Goal: Information Seeking & Learning: Compare options

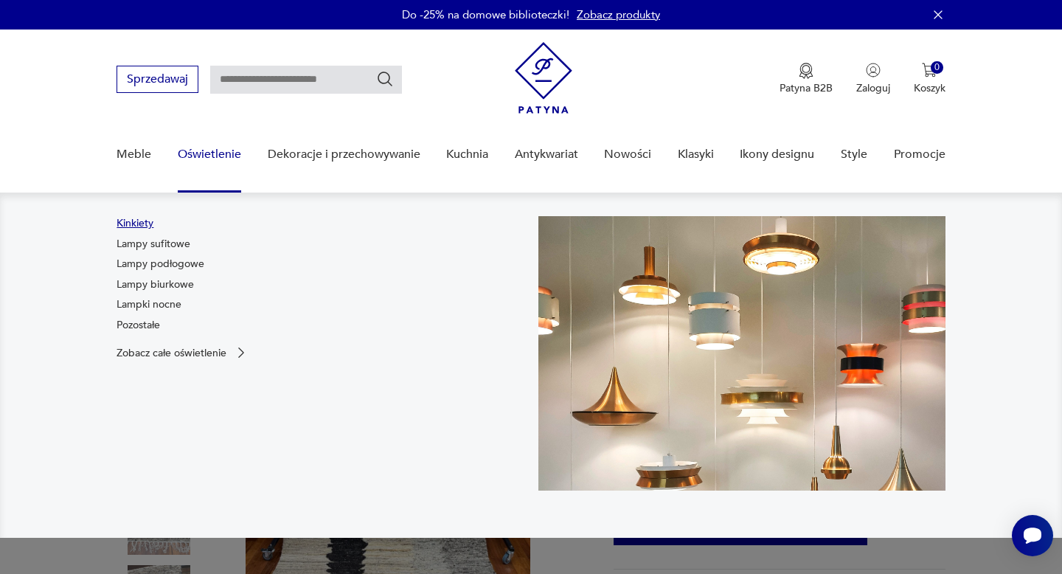
click at [128, 219] on link "Kinkiety" at bounding box center [134, 223] width 37 height 15
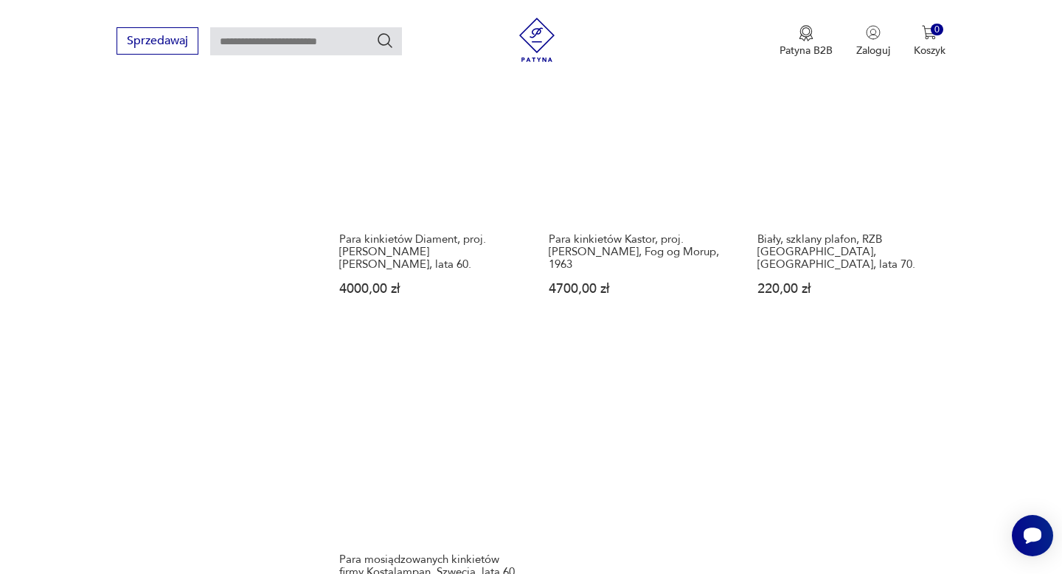
scroll to position [1995, 0]
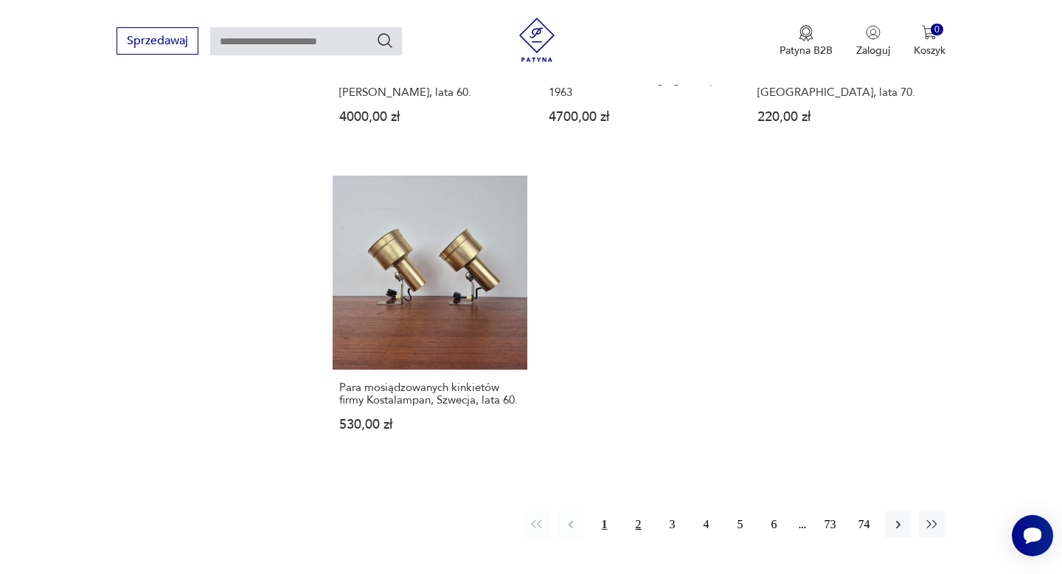
click at [638, 518] on button "2" at bounding box center [638, 524] width 27 height 27
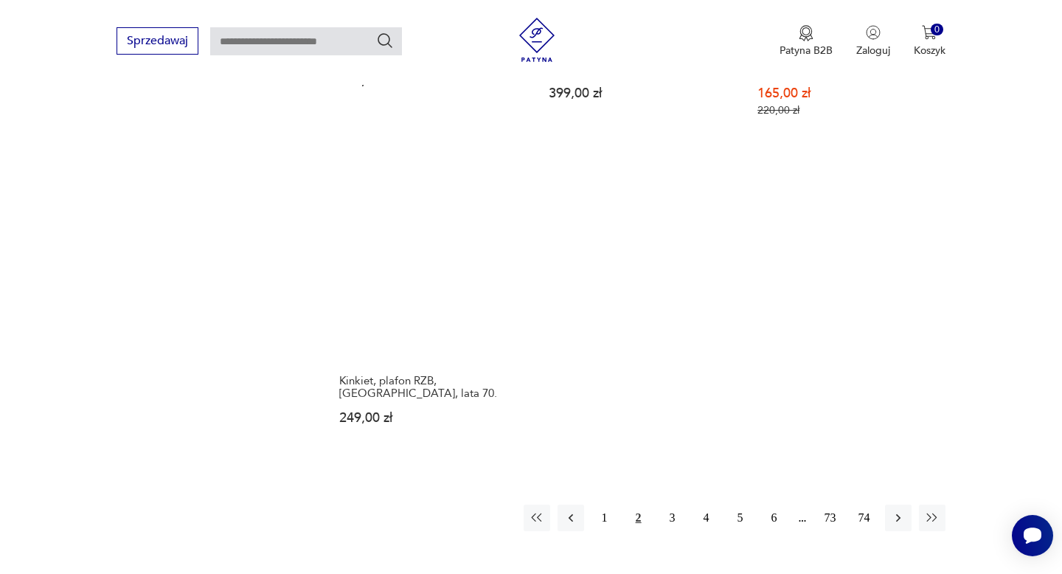
scroll to position [2114, 0]
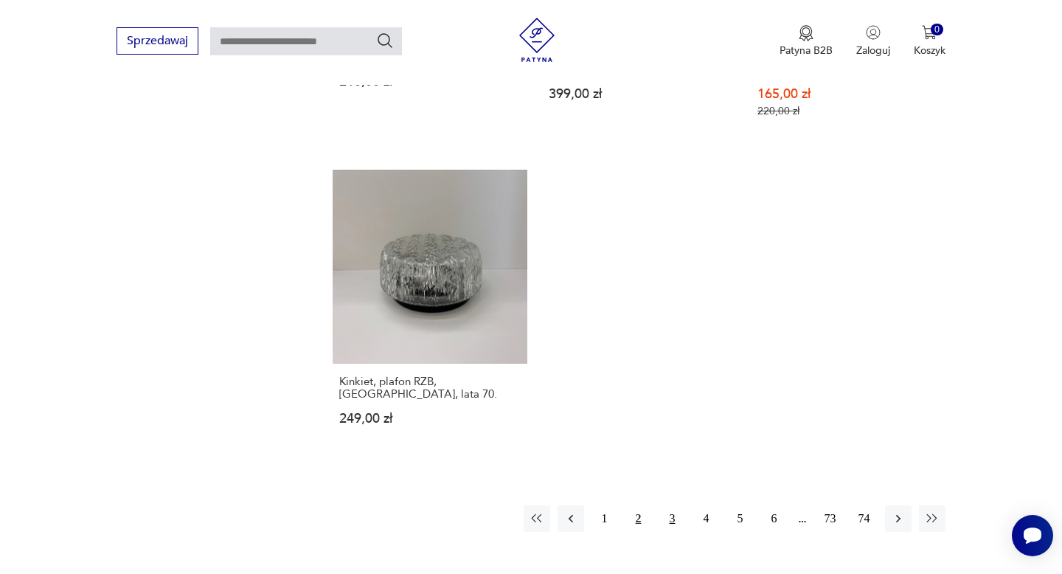
click at [671, 505] on button "3" at bounding box center [672, 518] width 27 height 27
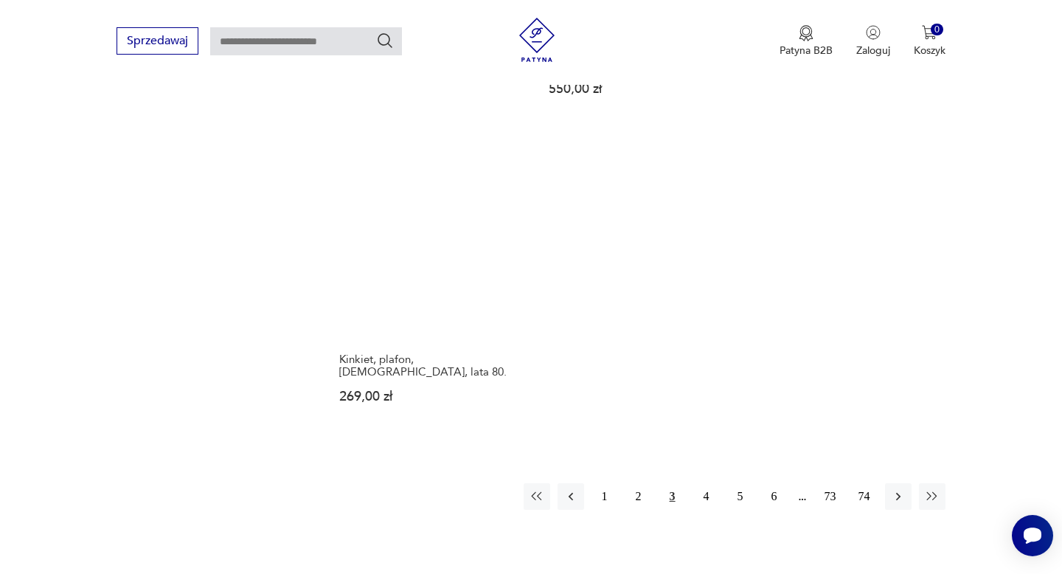
scroll to position [2100, 0]
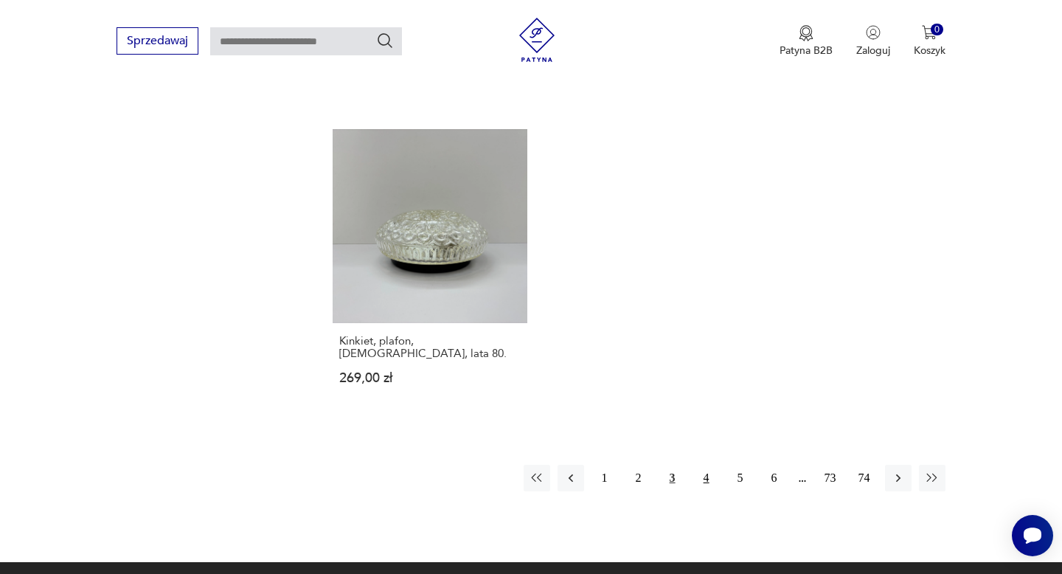
click at [706, 464] on button "4" at bounding box center [706, 477] width 27 height 27
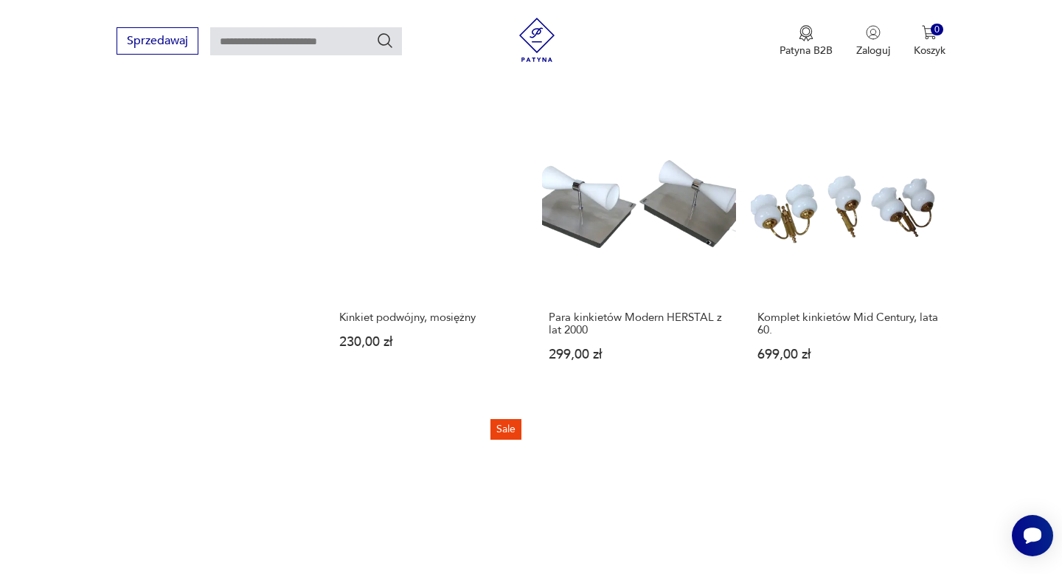
scroll to position [2033, 0]
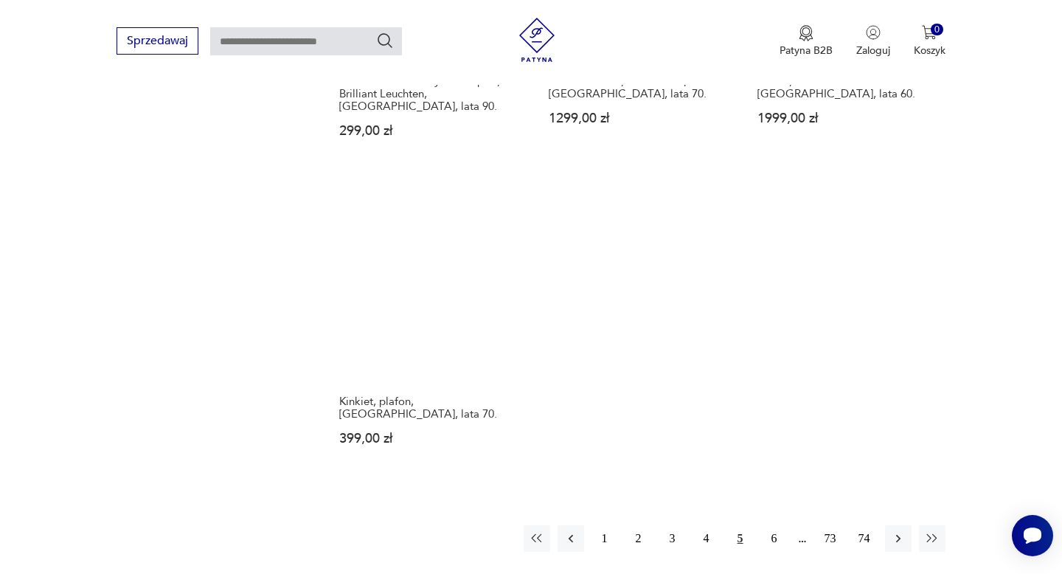
scroll to position [2073, 0]
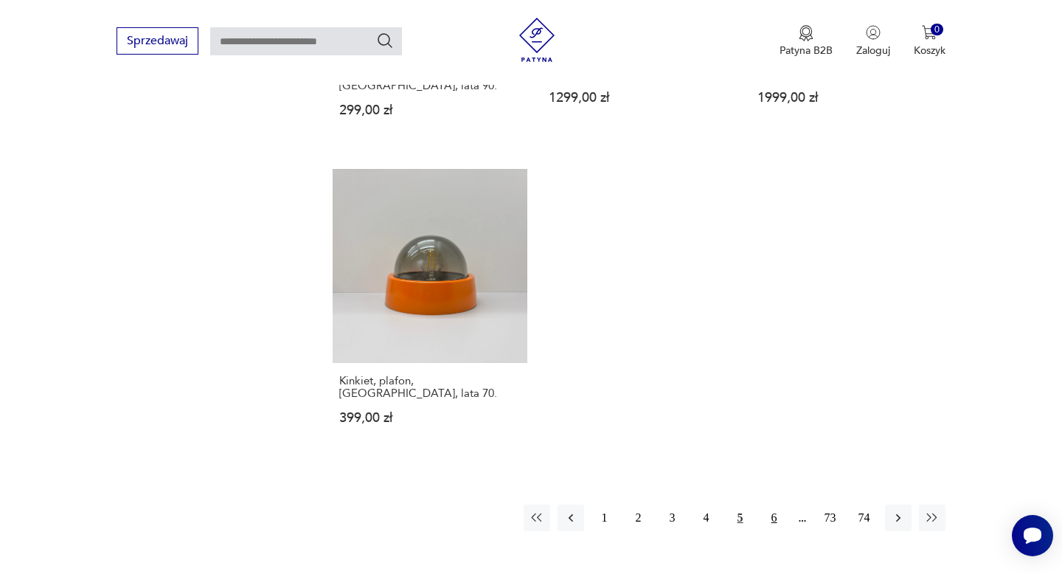
click at [781, 504] on button "6" at bounding box center [774, 517] width 27 height 27
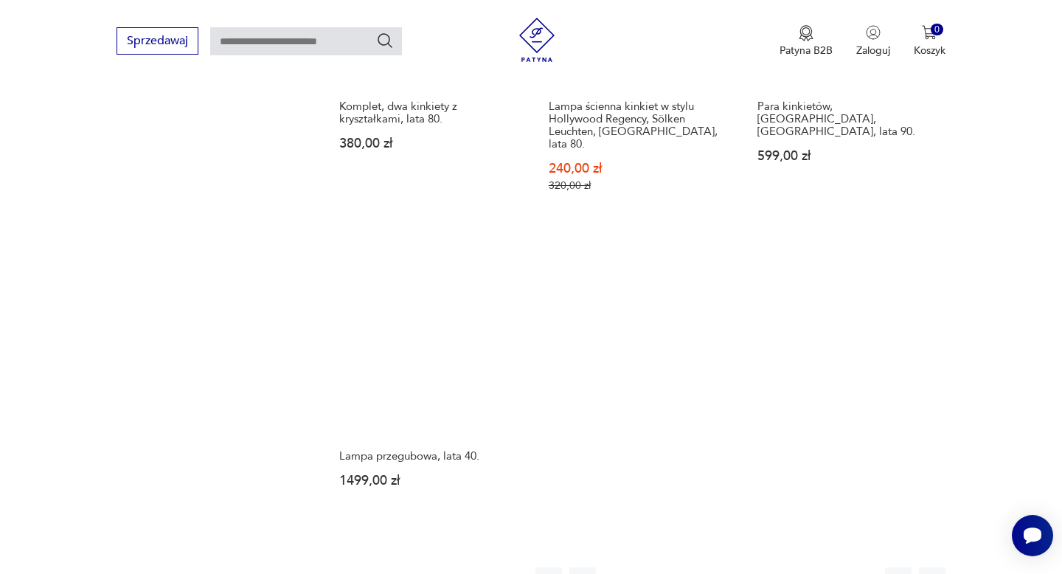
scroll to position [2159, 0]
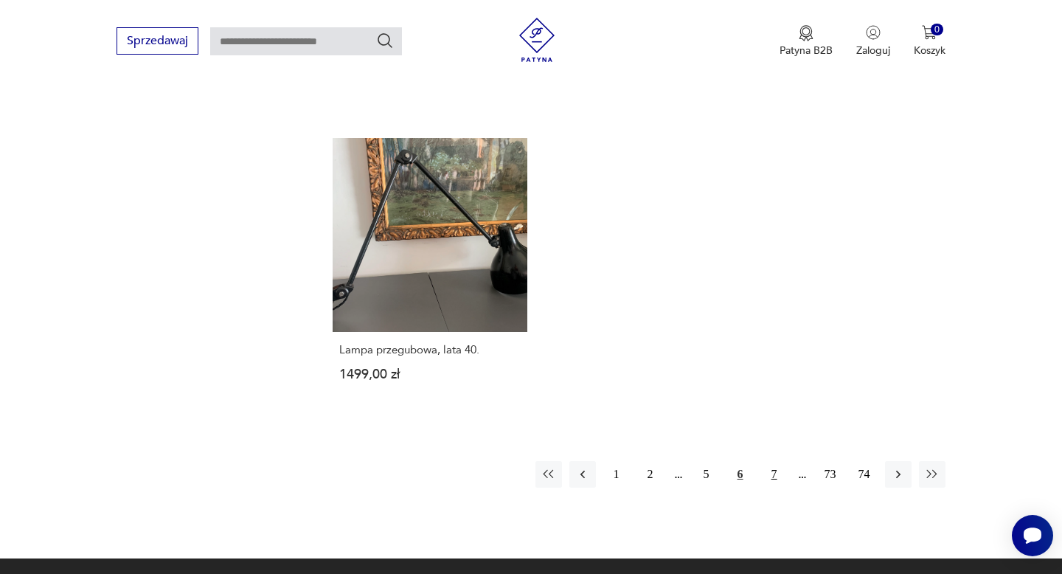
click at [776, 461] on button "7" at bounding box center [774, 474] width 27 height 27
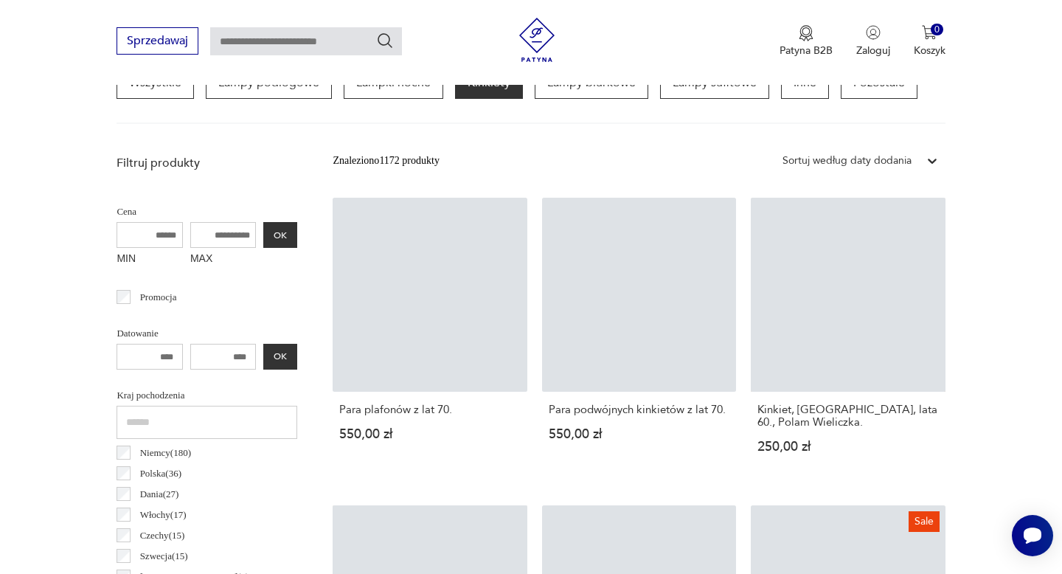
scroll to position [347, 0]
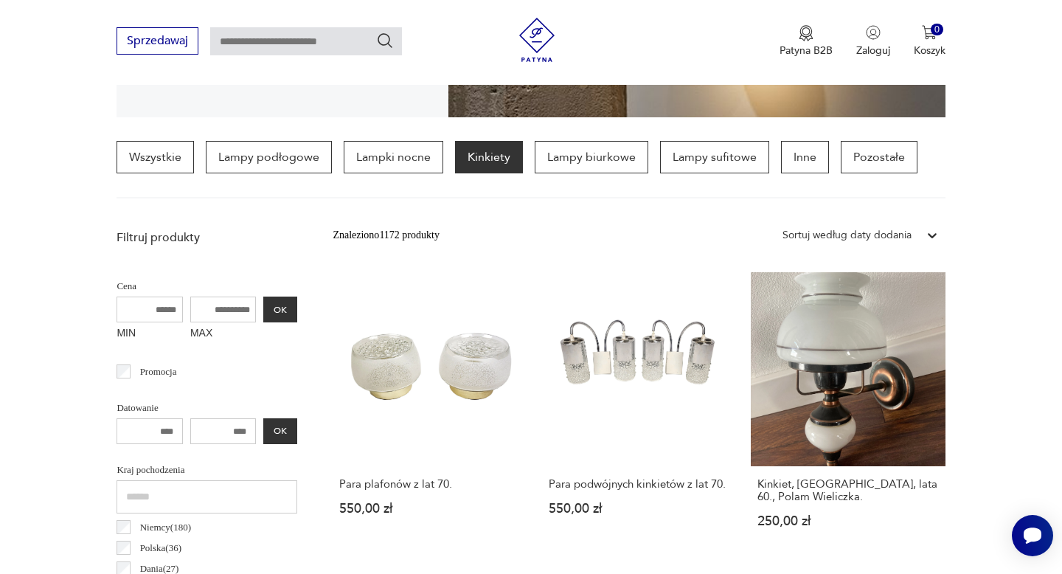
click at [776, 413] on link "Kinkiet, [GEOGRAPHIC_DATA], lata 60., Polam Wieliczka. 250,00 zł" at bounding box center [848, 414] width 194 height 284
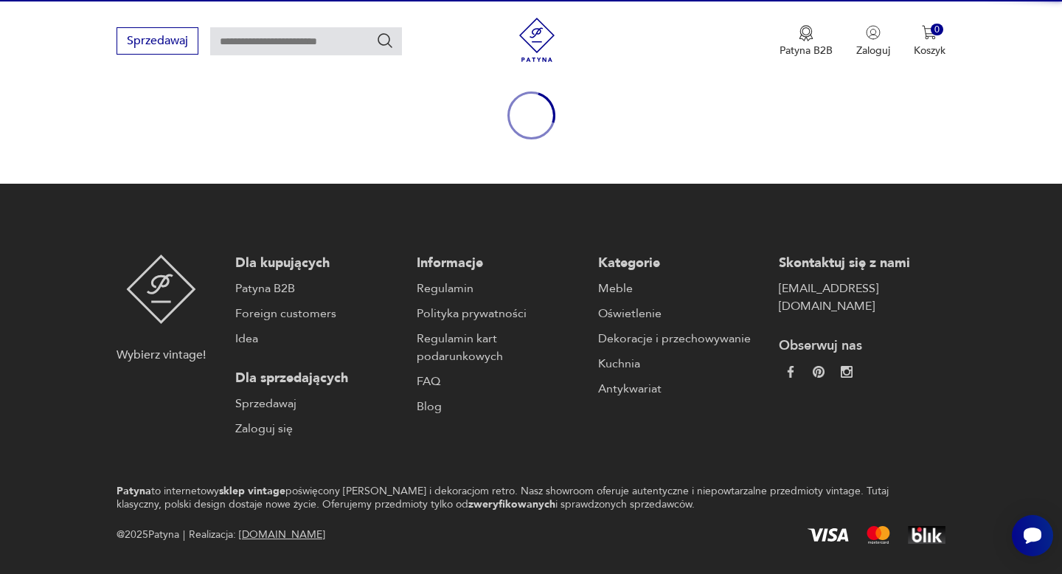
scroll to position [58, 0]
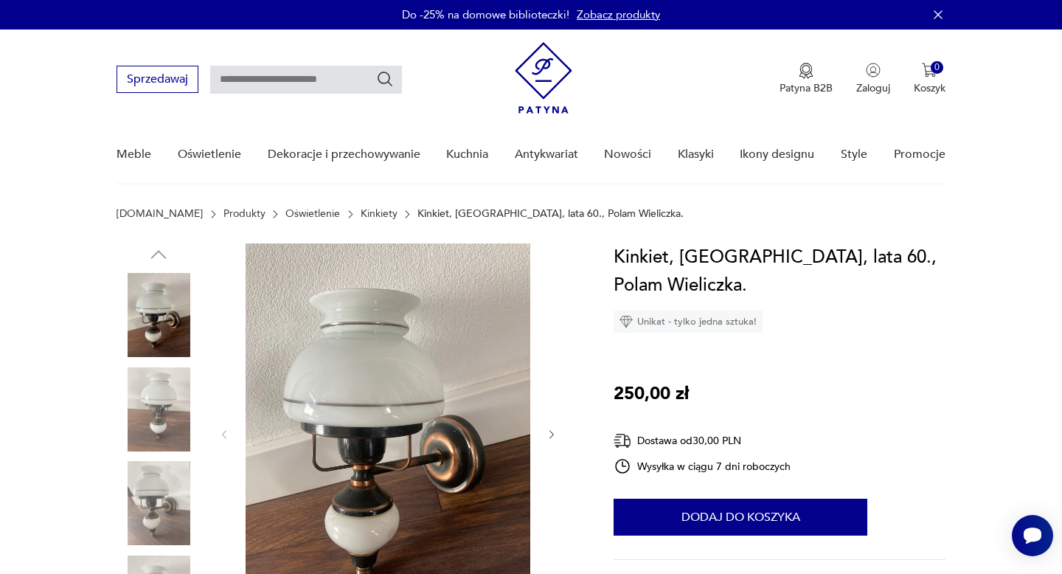
scroll to position [0, 0]
drag, startPoint x: 776, startPoint y: 413, endPoint x: 706, endPoint y: 406, distance: 70.4
click at [676, 402] on div "Kinkiet, [GEOGRAPHIC_DATA], lata 60., Polam Wieliczka. Unikat - tylko jedna szt…" at bounding box center [778, 459] width 331 height 432
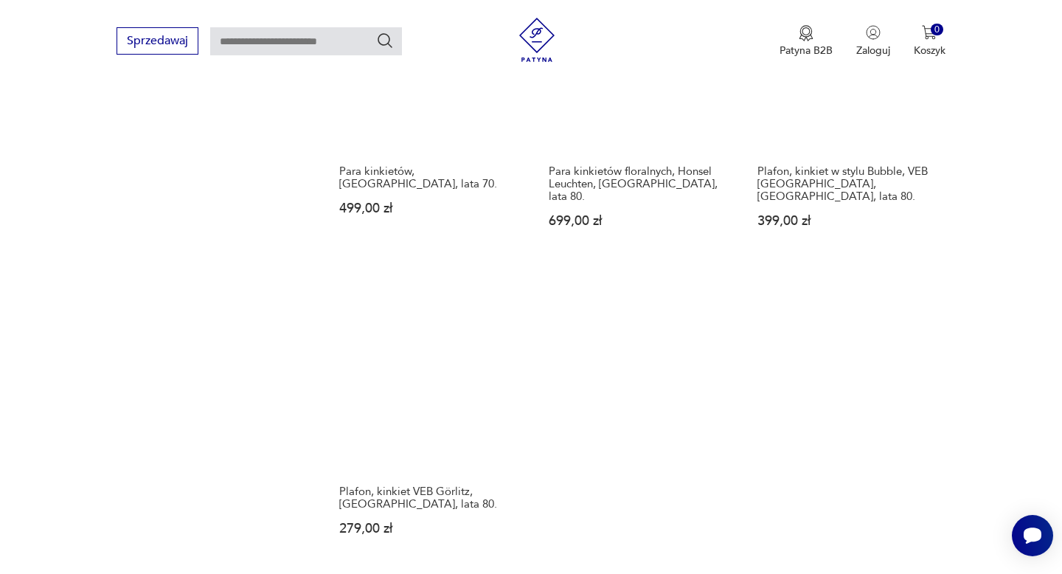
scroll to position [2134, 0]
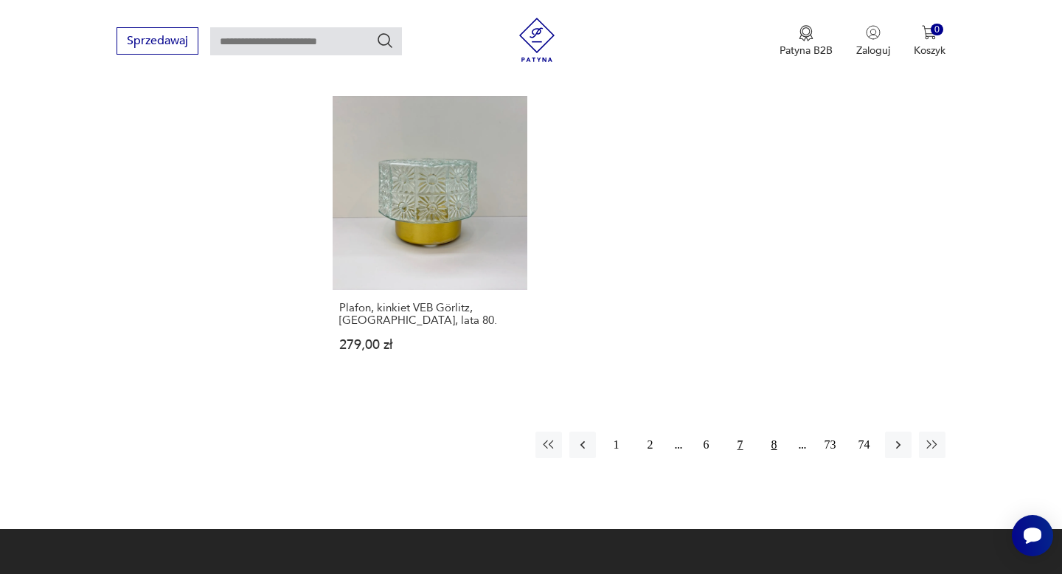
click at [778, 431] on button "8" at bounding box center [774, 444] width 27 height 27
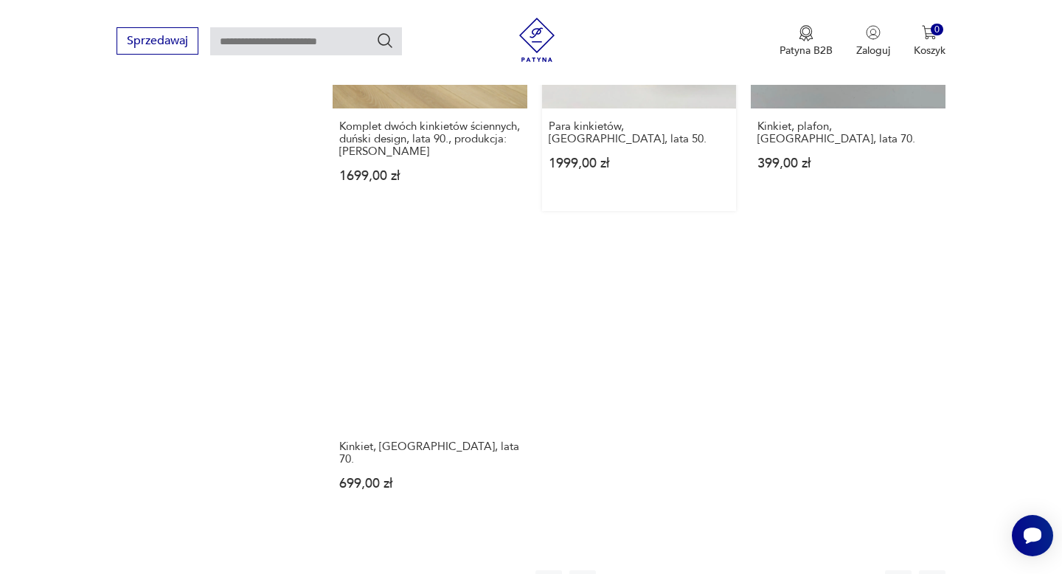
scroll to position [1988, 0]
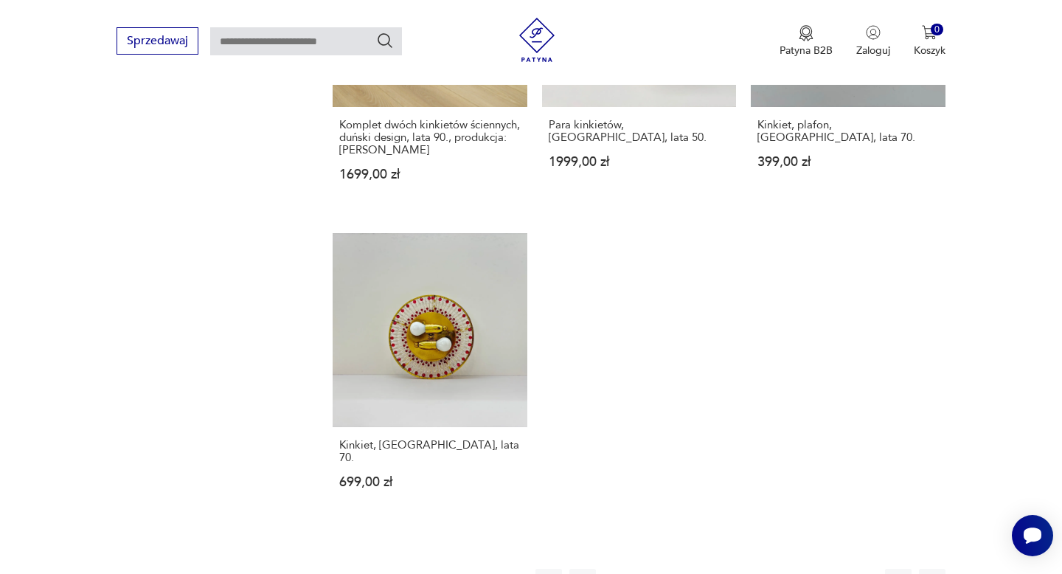
click at [781, 568] on button "9" at bounding box center [774, 581] width 27 height 27
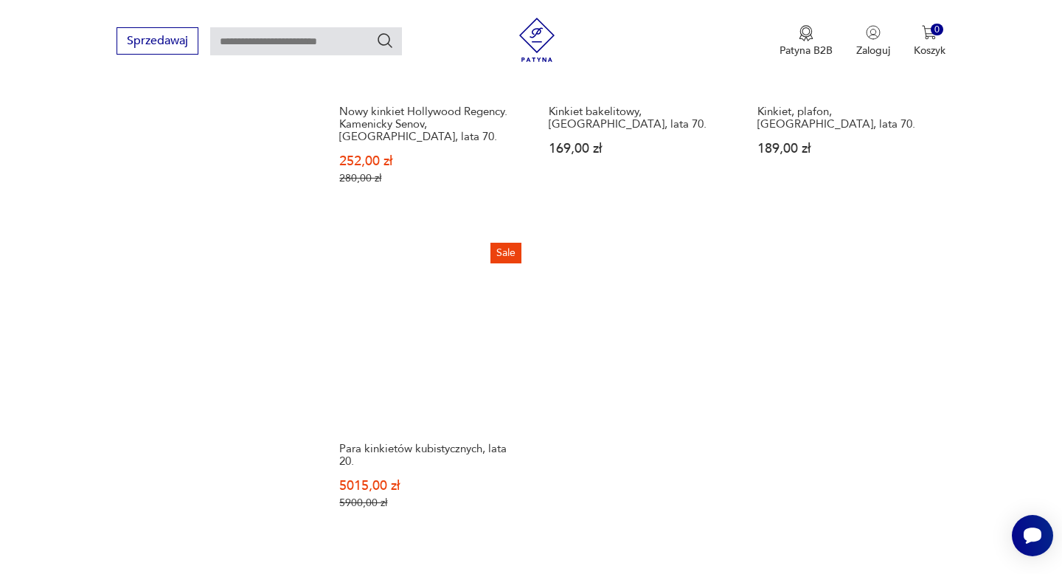
scroll to position [2051, 0]
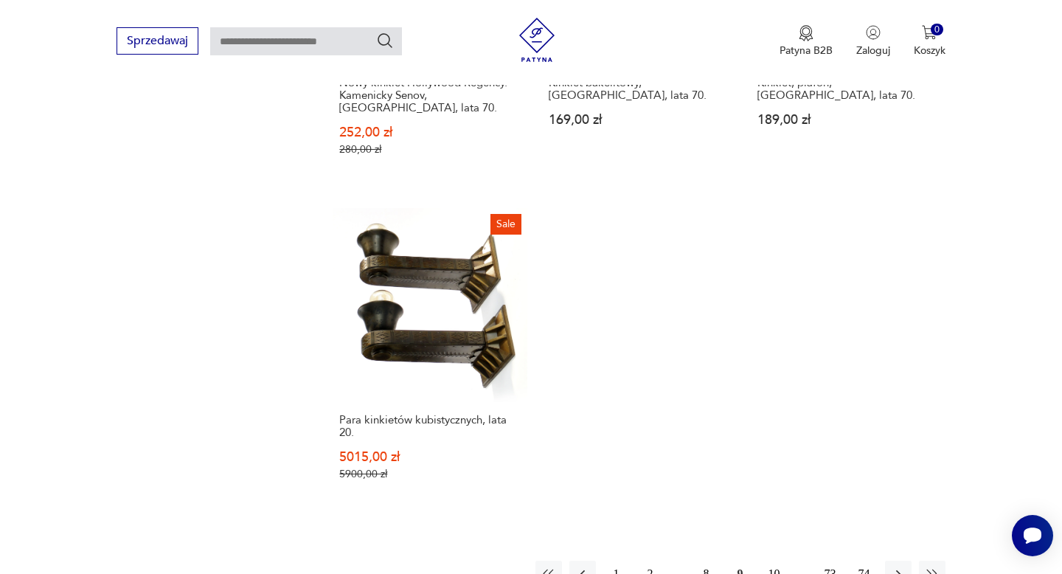
click at [776, 560] on button "10" at bounding box center [774, 573] width 27 height 27
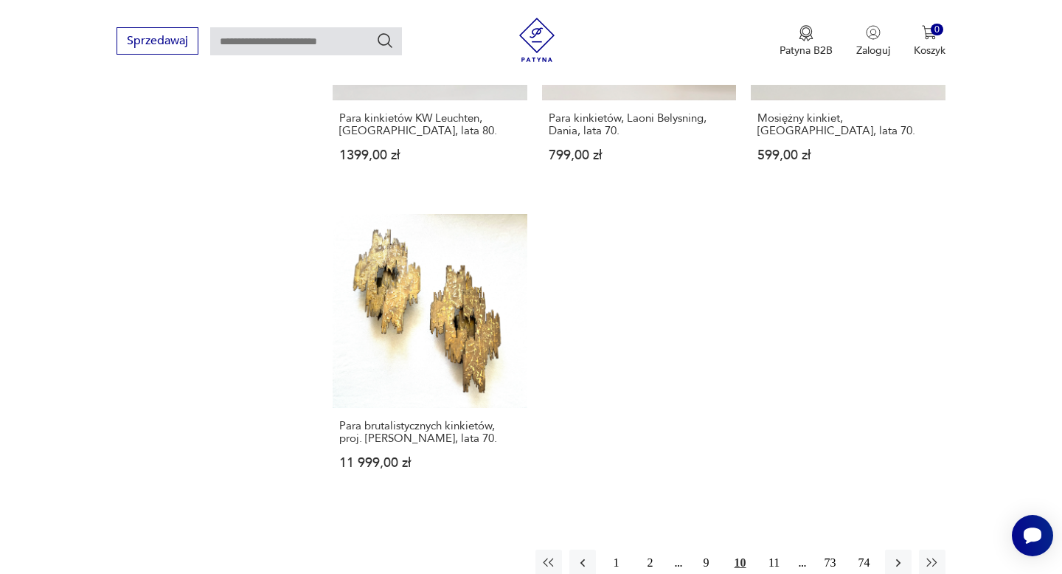
scroll to position [2083, 0]
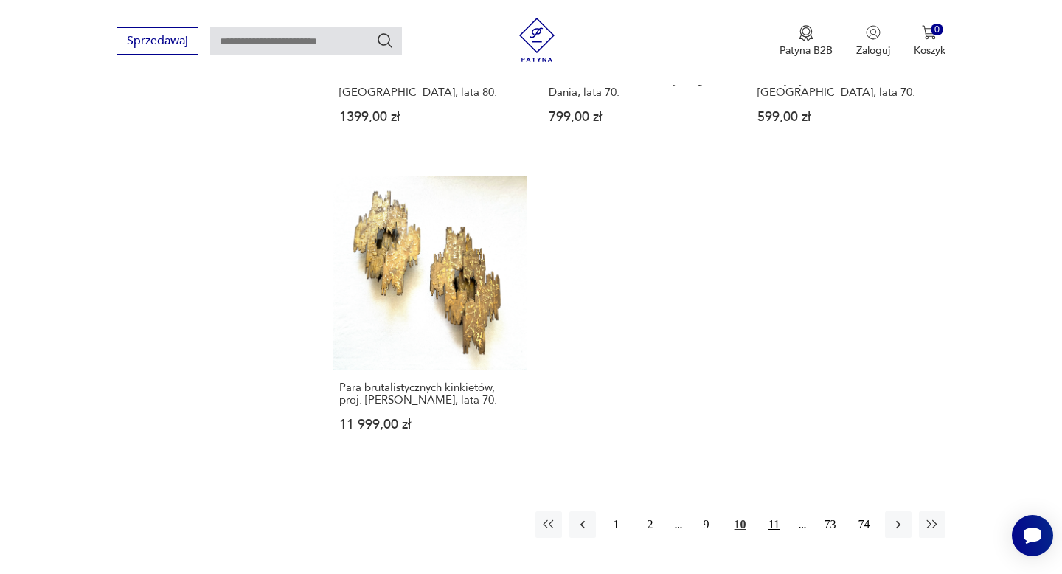
click at [770, 511] on button "11" at bounding box center [774, 524] width 27 height 27
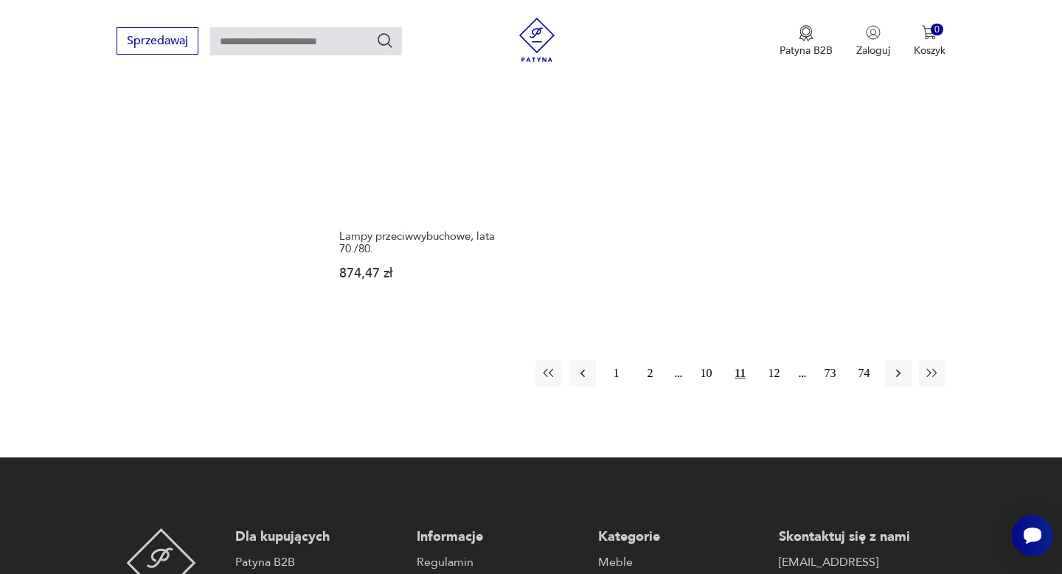
scroll to position [2253, 0]
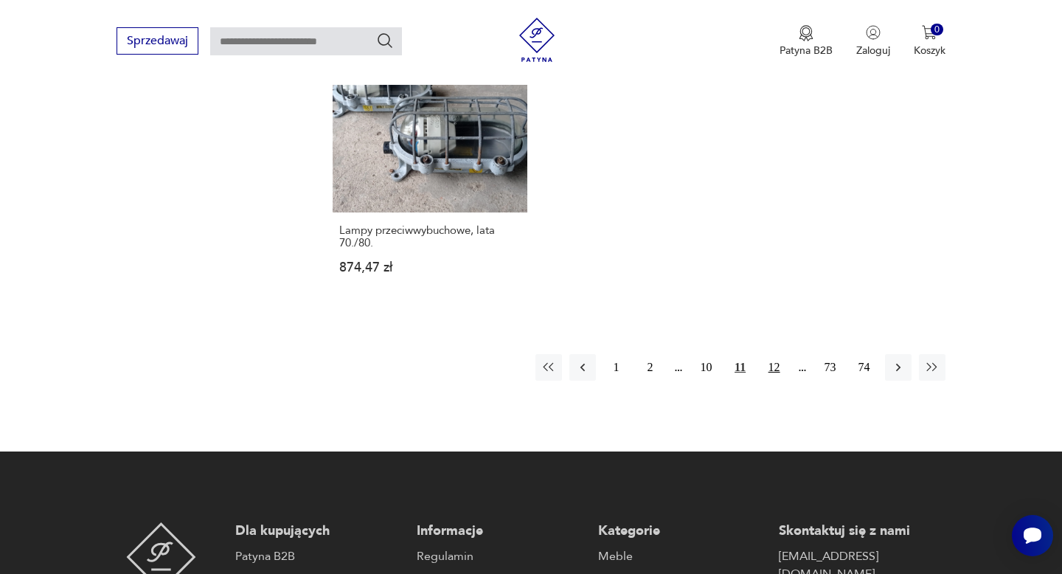
click at [774, 354] on button "12" at bounding box center [774, 367] width 27 height 27
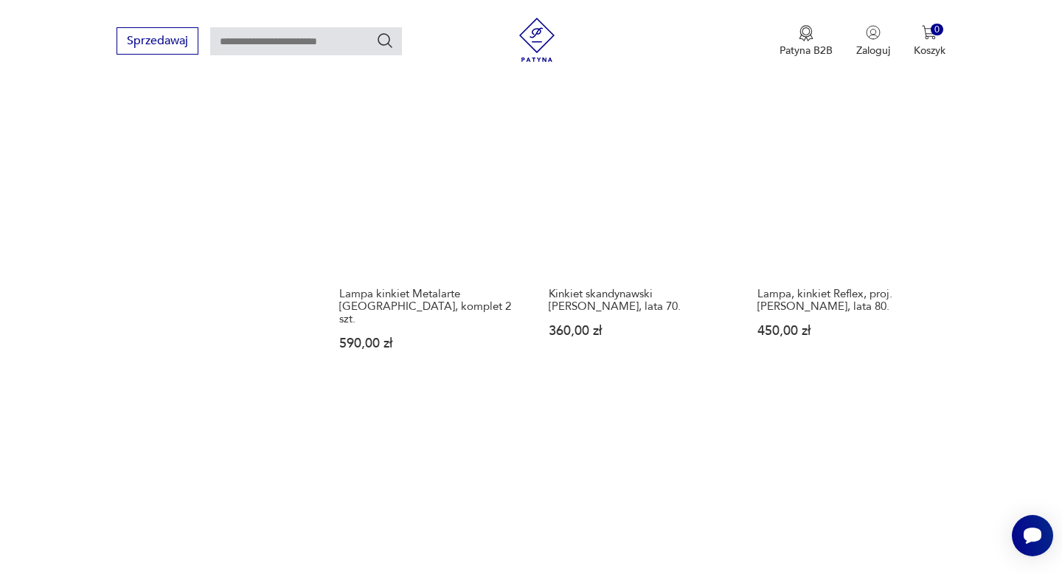
scroll to position [2075, 0]
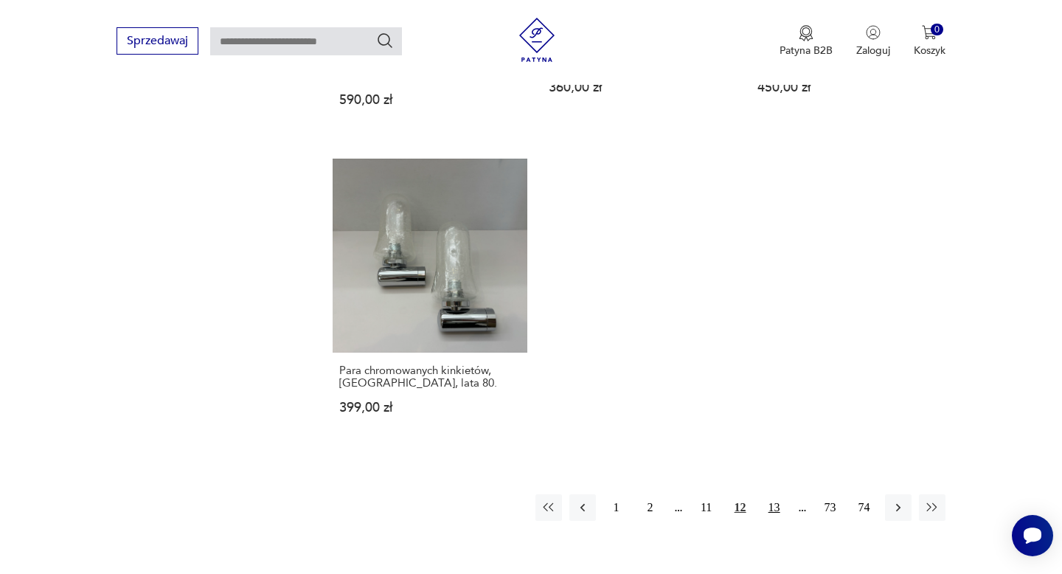
click at [776, 494] on button "13" at bounding box center [774, 507] width 27 height 27
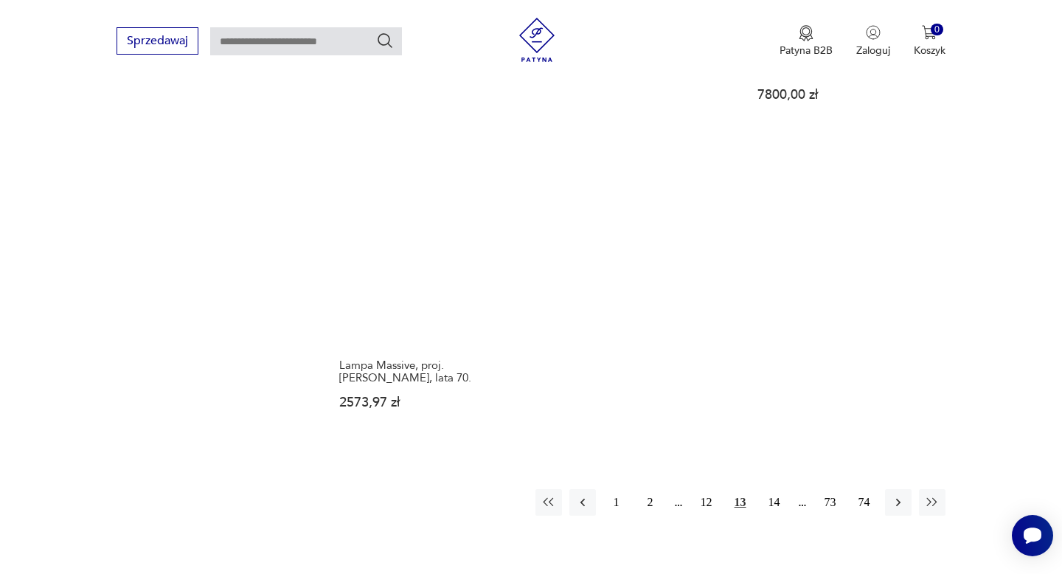
scroll to position [2101, 0]
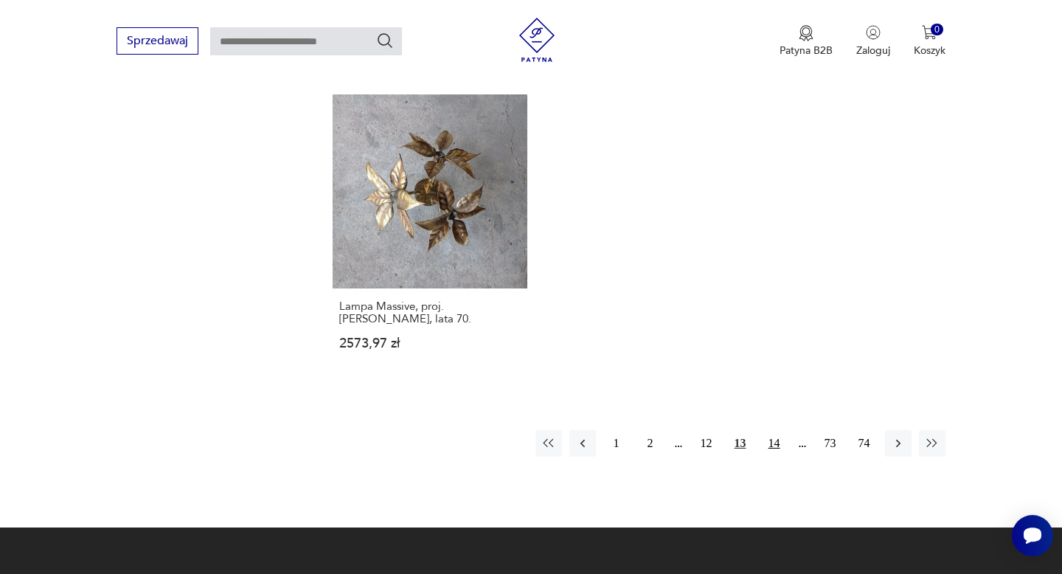
click at [775, 430] on button "14" at bounding box center [774, 443] width 27 height 27
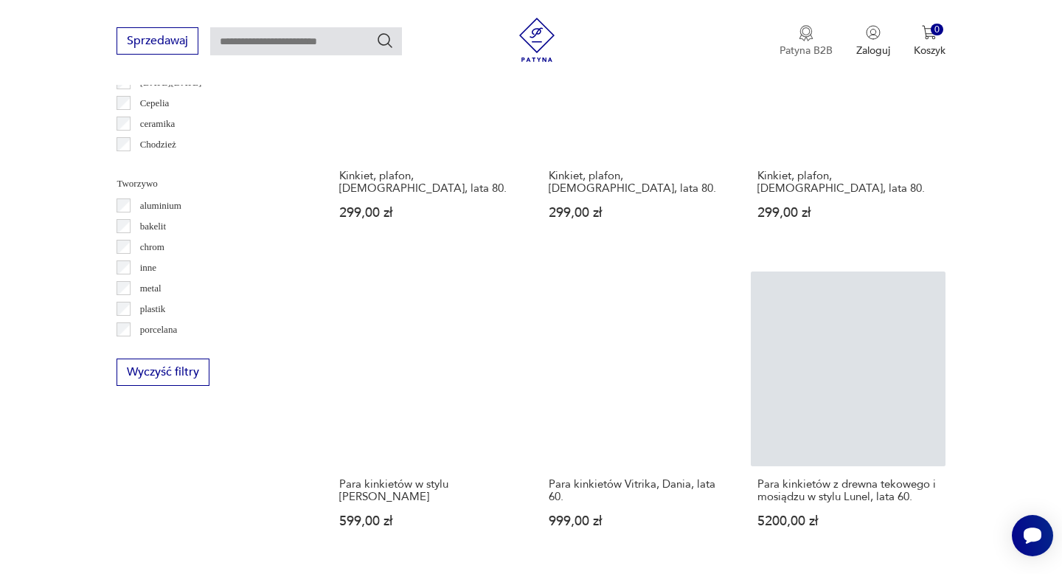
scroll to position [645, 0]
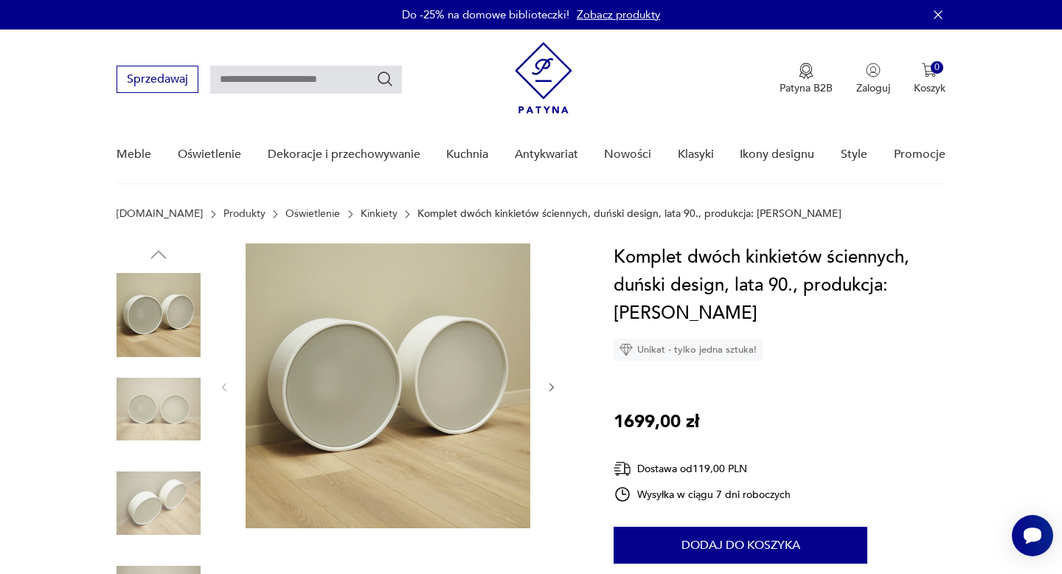
click at [195, 389] on img at bounding box center [158, 409] width 84 height 84
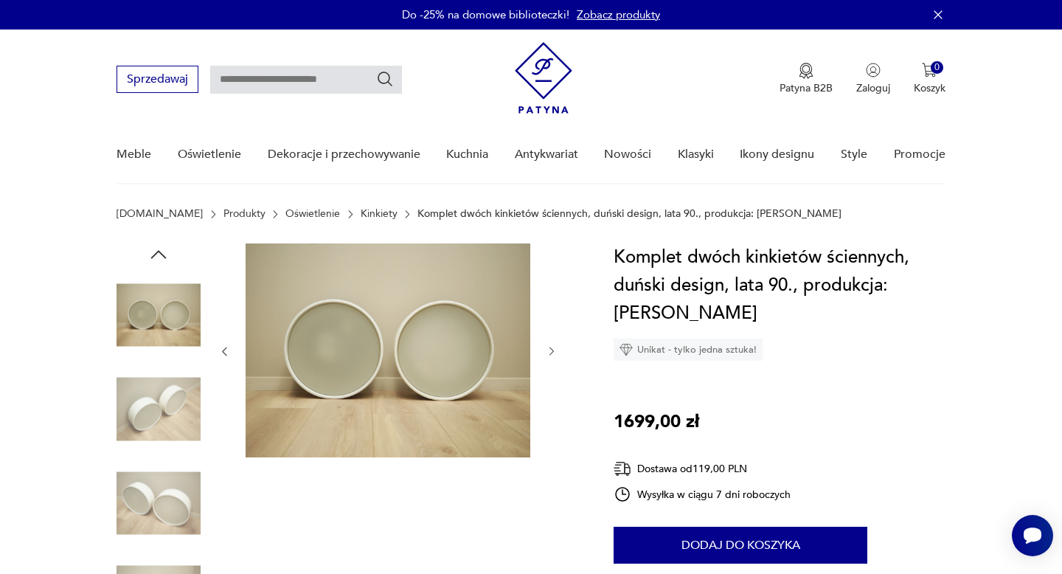
click at [167, 467] on img at bounding box center [158, 503] width 84 height 84
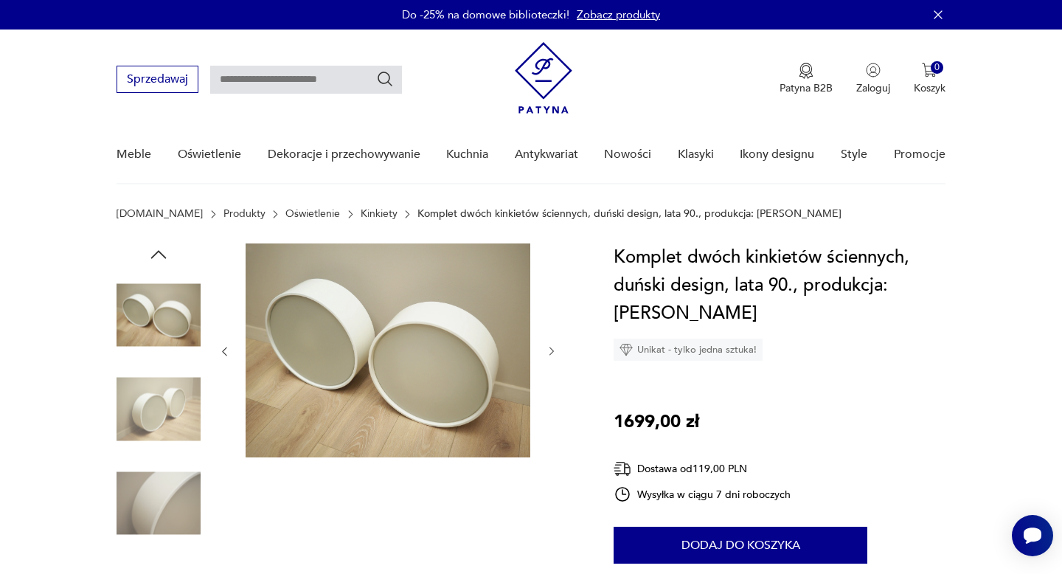
click at [159, 515] on img at bounding box center [158, 503] width 84 height 84
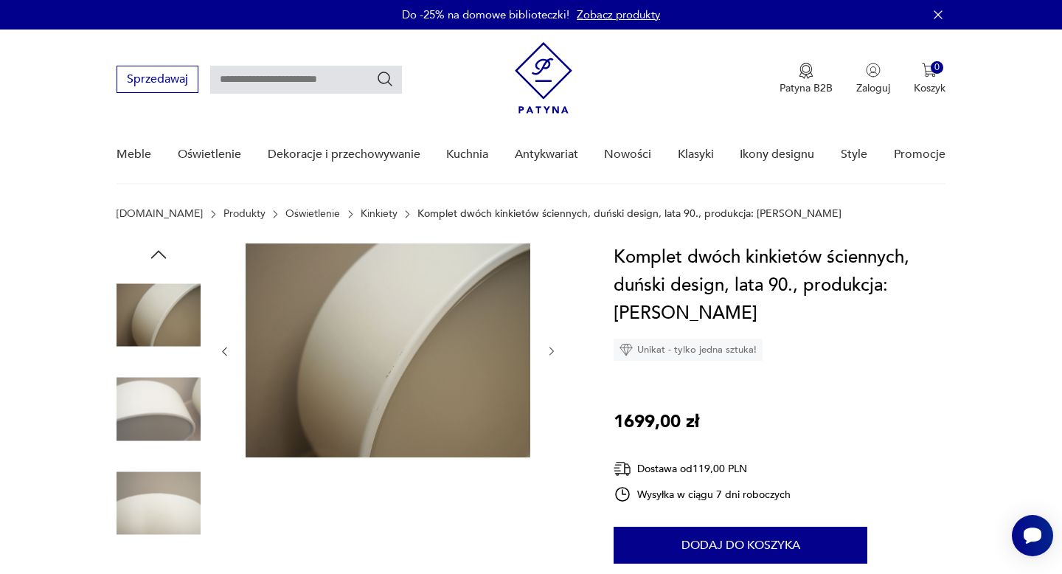
click at [158, 526] on img at bounding box center [158, 503] width 84 height 84
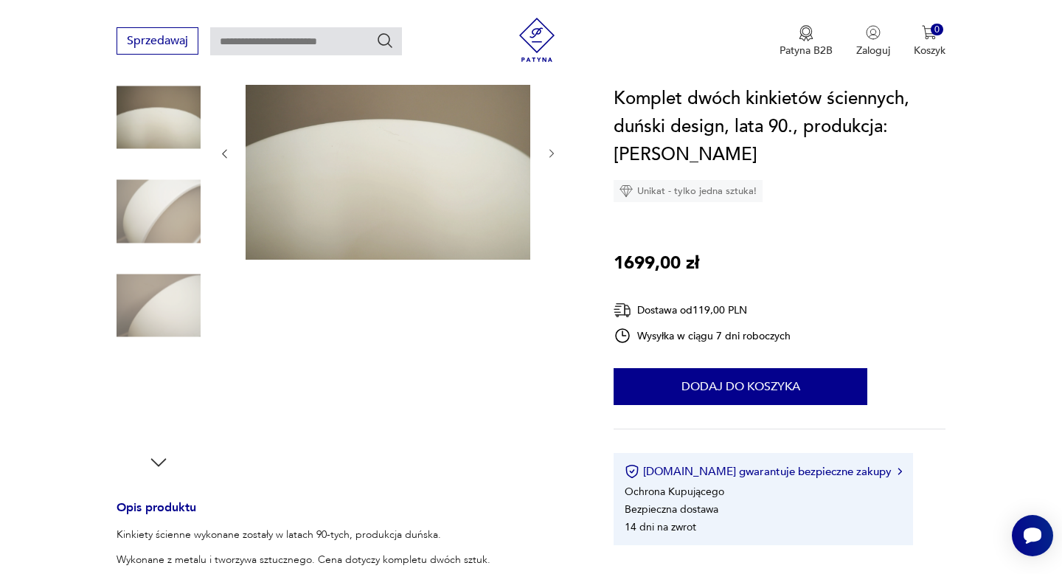
scroll to position [211, 0]
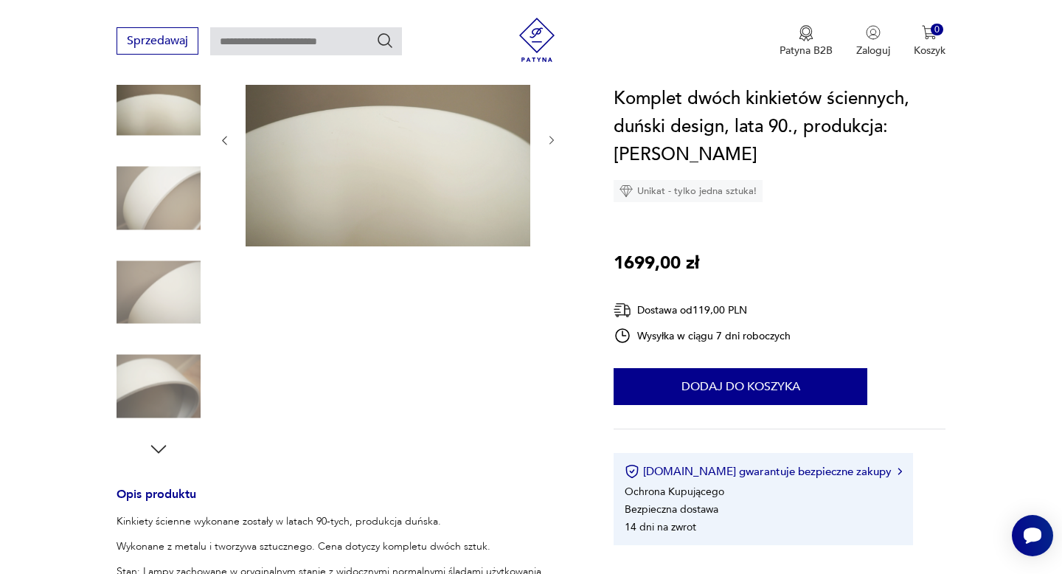
click at [156, 452] on icon "button" at bounding box center [158, 449] width 22 height 22
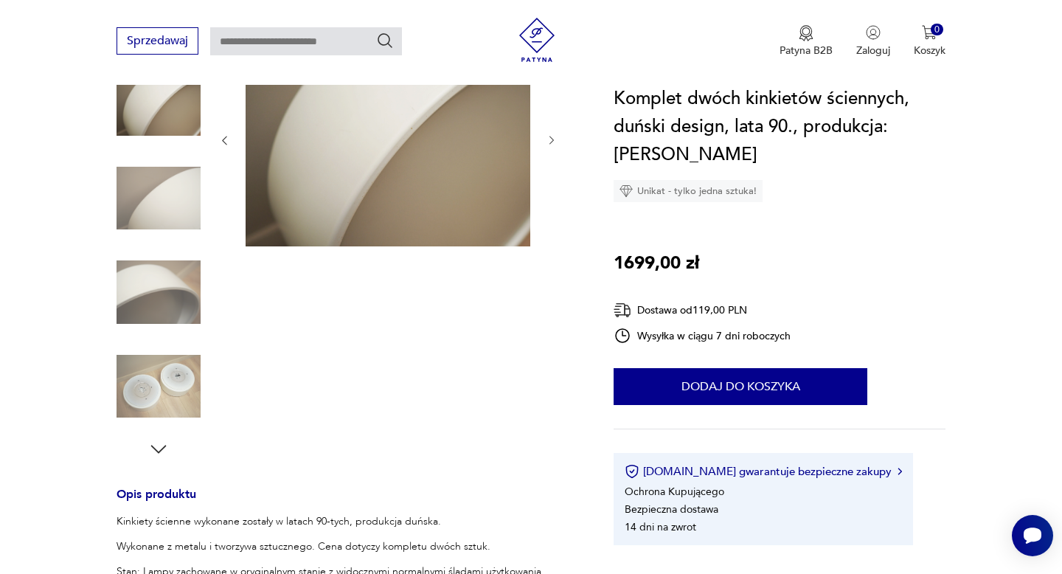
click at [161, 369] on img at bounding box center [158, 386] width 84 height 84
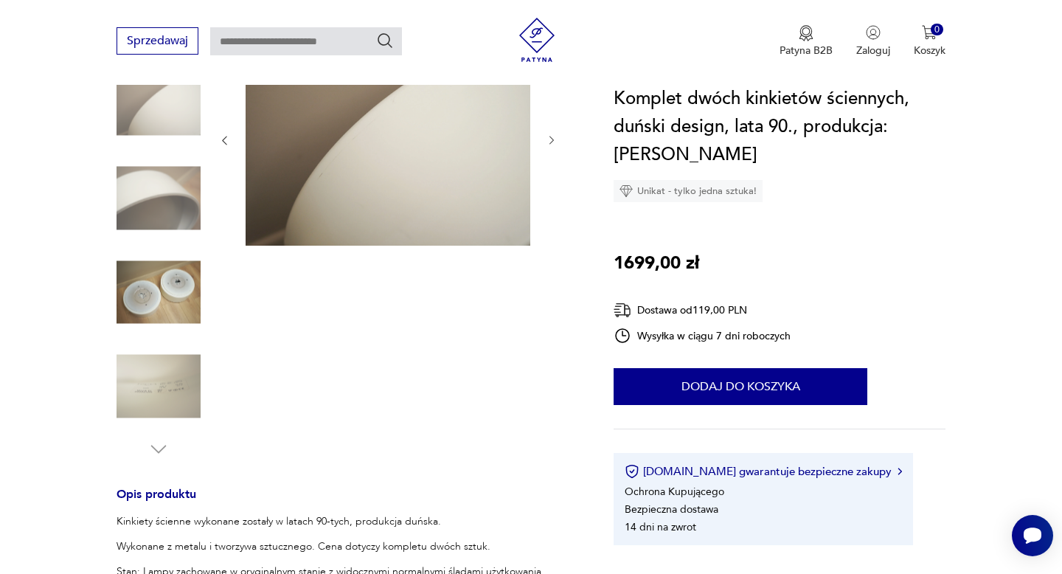
click at [172, 215] on img at bounding box center [158, 198] width 84 height 84
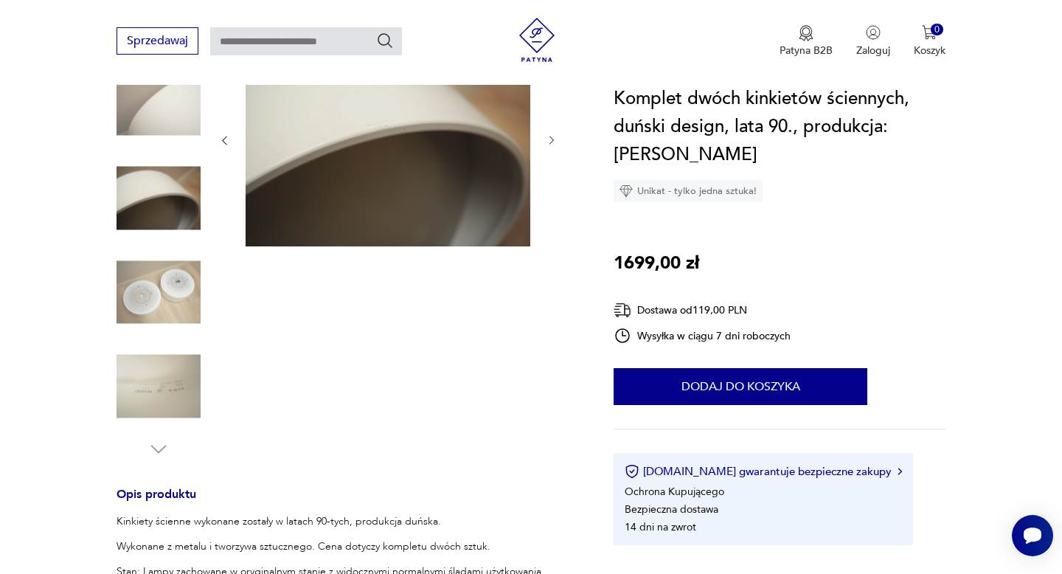
click at [161, 290] on img at bounding box center [158, 292] width 84 height 84
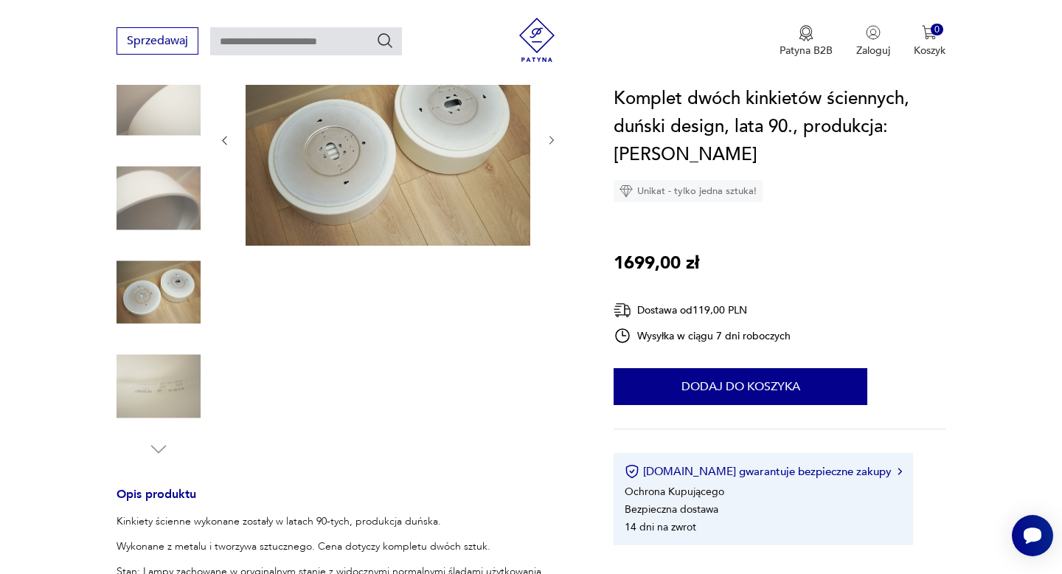
click at [159, 387] on img at bounding box center [158, 386] width 84 height 84
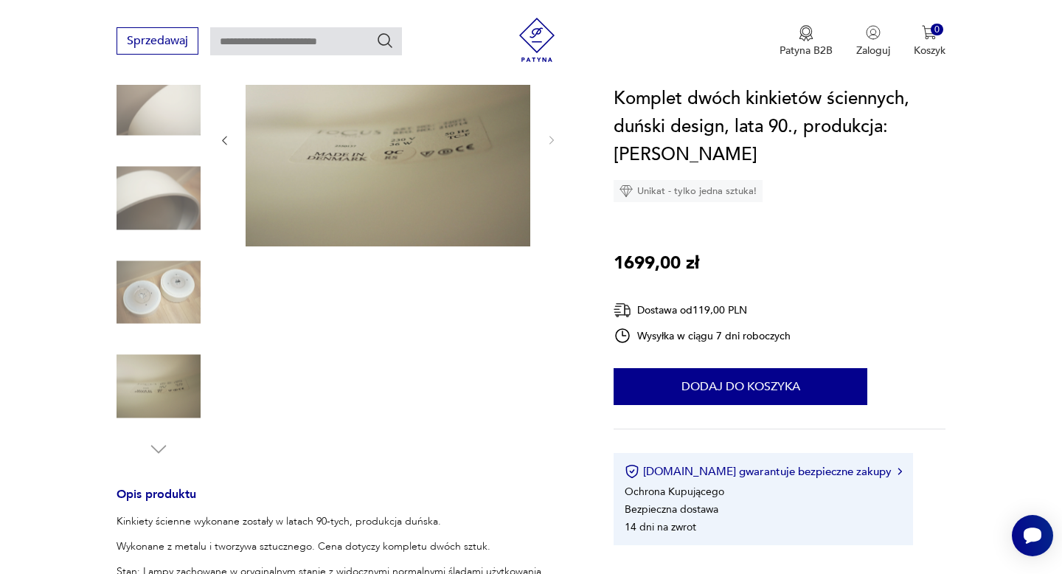
click at [152, 312] on img at bounding box center [158, 292] width 84 height 84
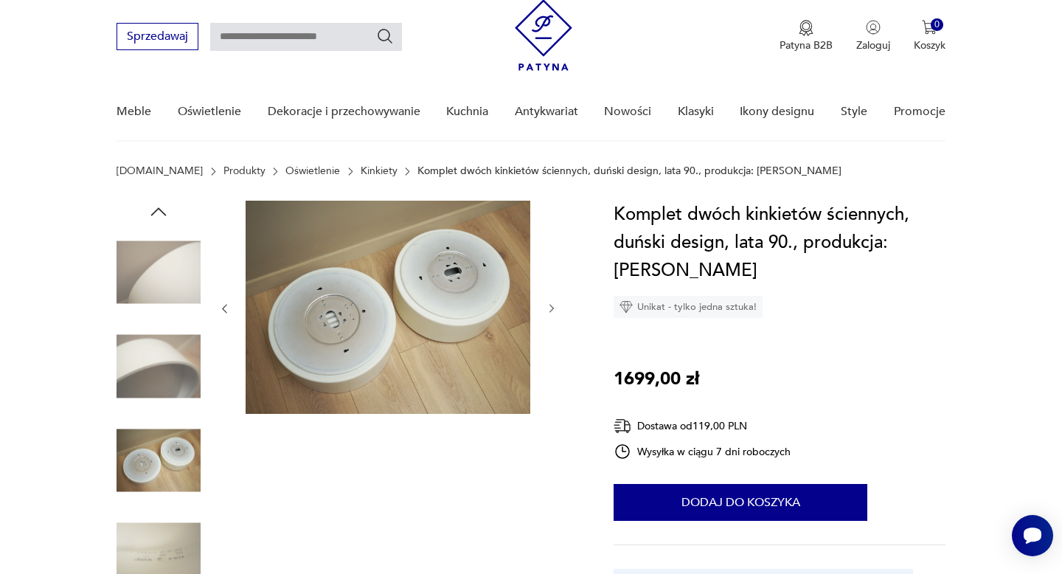
scroll to position [0, 0]
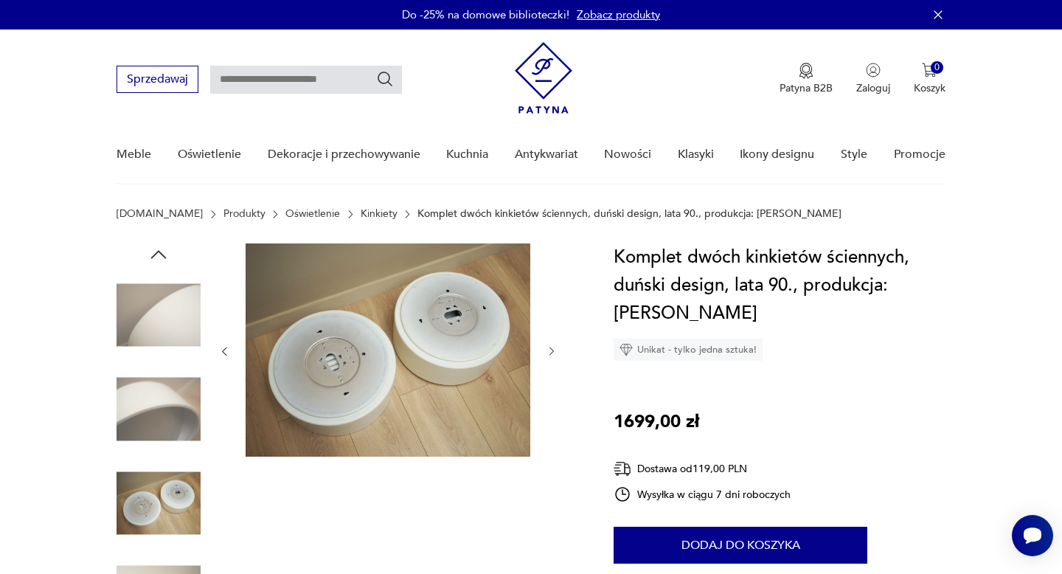
click at [181, 308] on img at bounding box center [158, 315] width 84 height 84
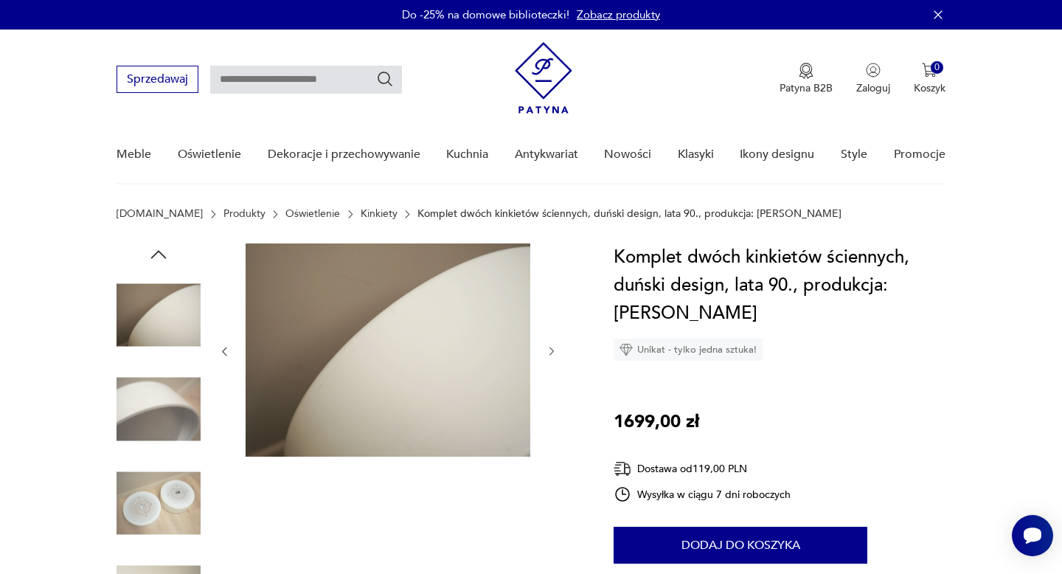
click at [156, 257] on icon "button" at bounding box center [158, 254] width 22 height 22
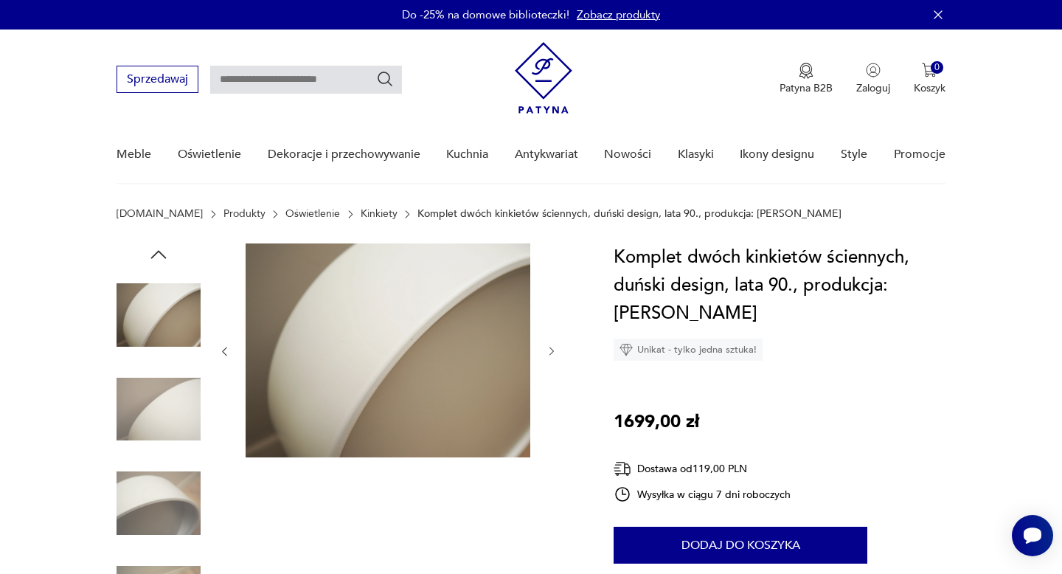
click at [156, 257] on icon "button" at bounding box center [158, 254] width 22 height 22
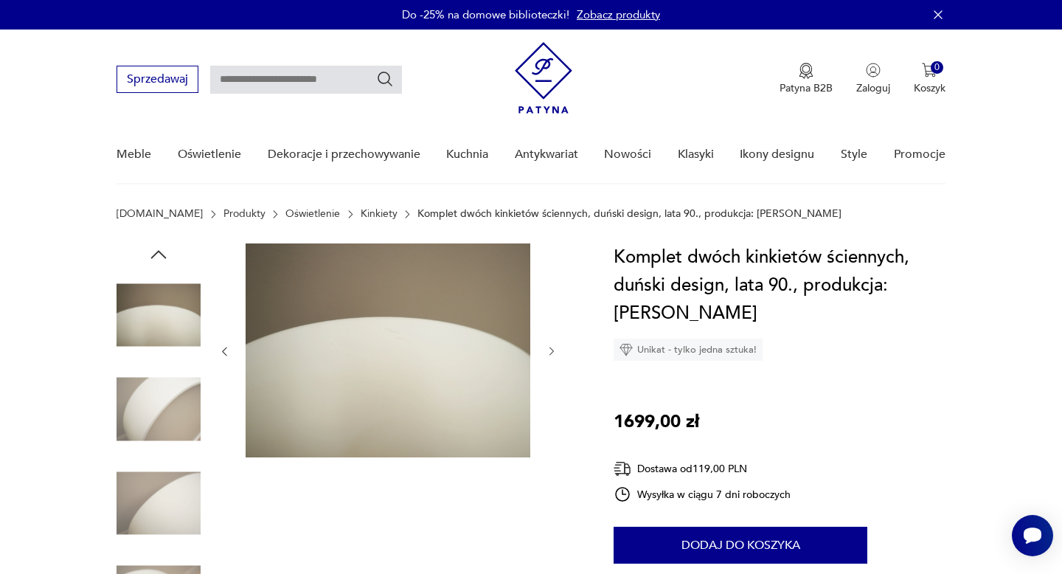
click at [156, 257] on icon "button" at bounding box center [158, 254] width 22 height 22
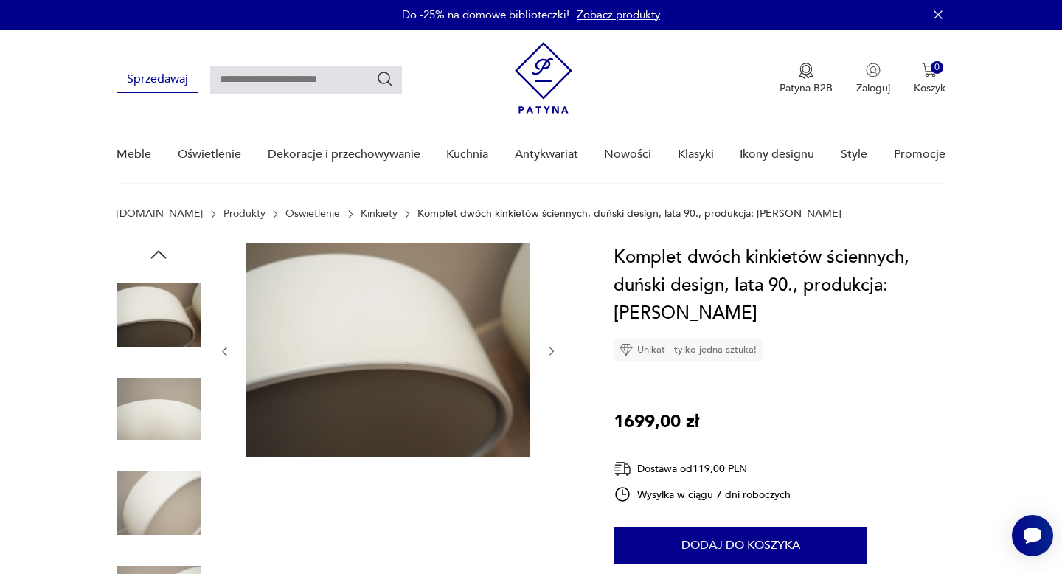
click at [156, 257] on icon "button" at bounding box center [158, 254] width 22 height 22
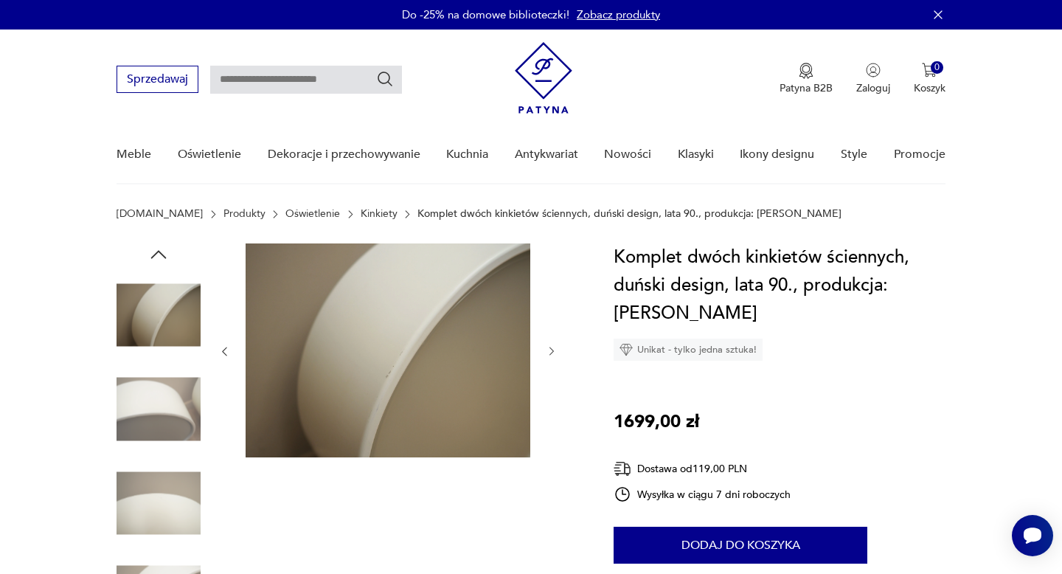
click at [156, 257] on icon "button" at bounding box center [158, 254] width 22 height 22
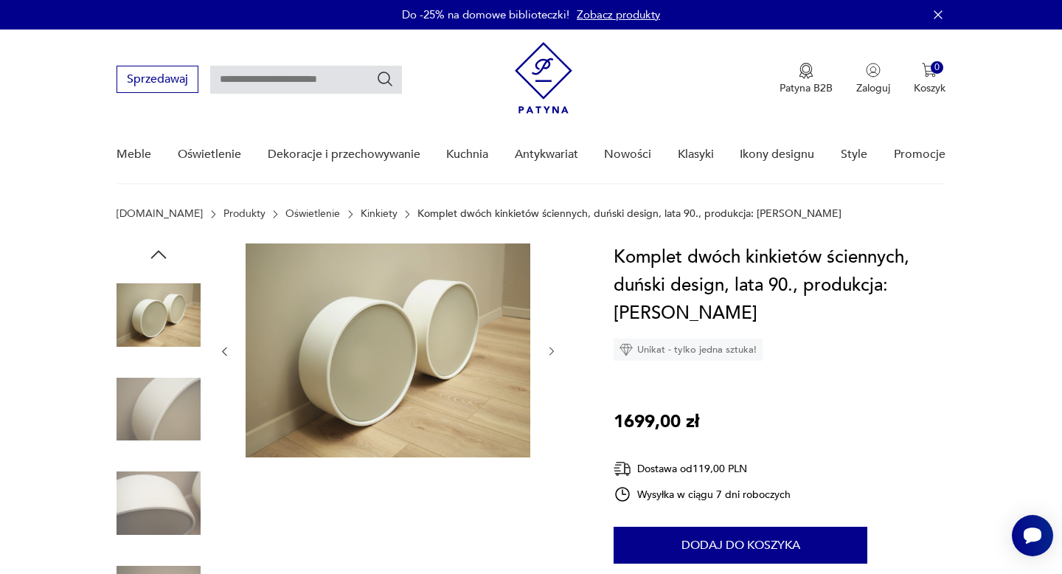
click at [303, 359] on img at bounding box center [388, 350] width 285 height 214
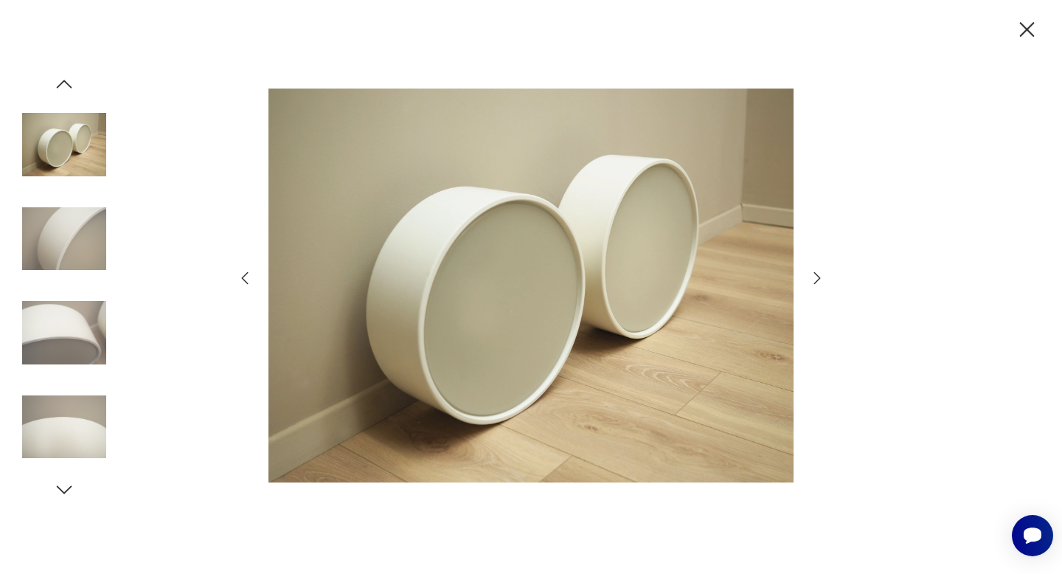
click at [813, 279] on icon "button" at bounding box center [817, 278] width 18 height 18
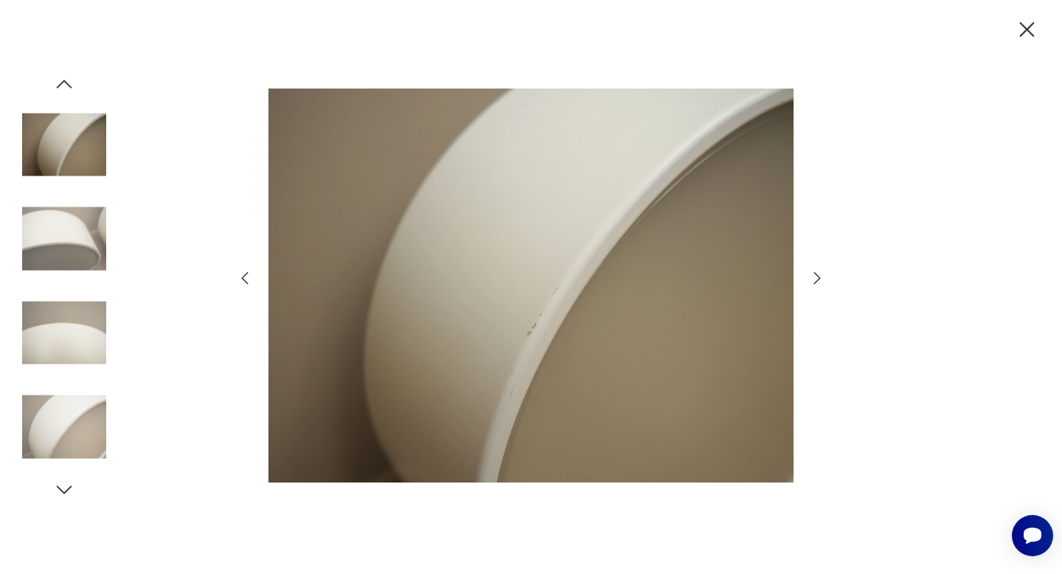
click at [813, 279] on icon "button" at bounding box center [817, 278] width 18 height 18
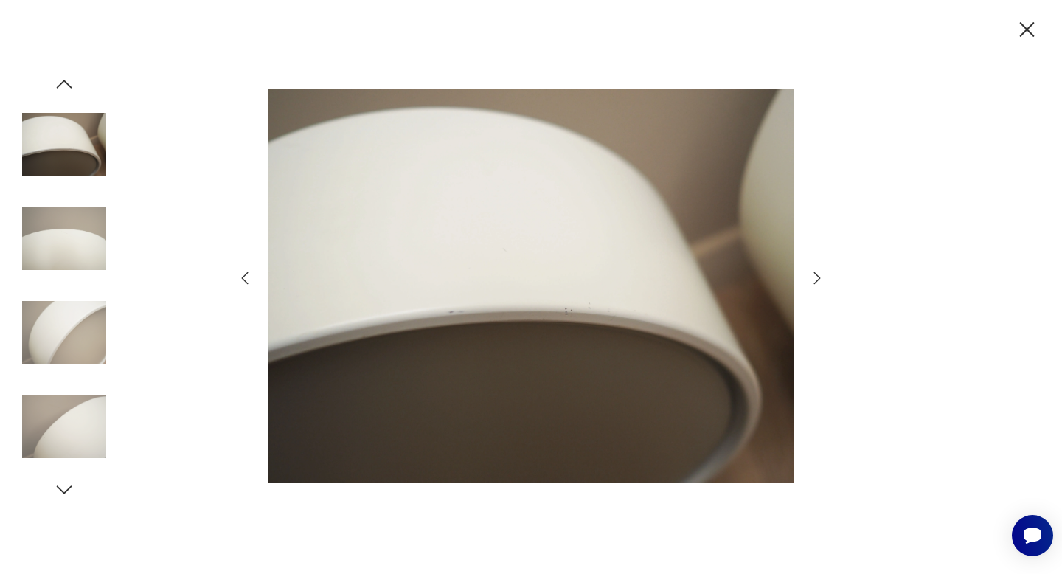
click at [813, 279] on icon "button" at bounding box center [817, 278] width 18 height 18
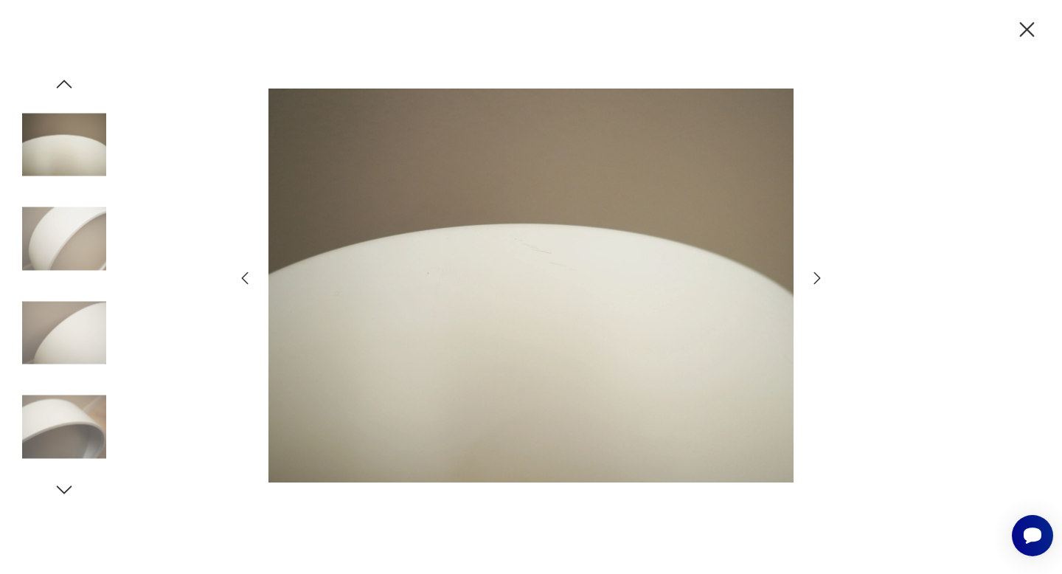
click at [813, 279] on icon "button" at bounding box center [817, 278] width 18 height 18
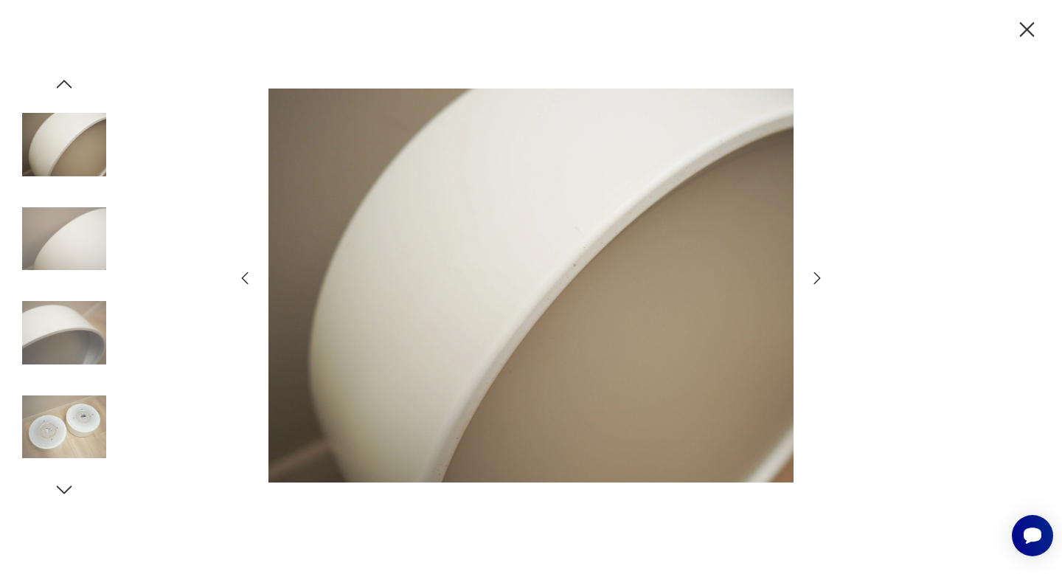
click at [813, 279] on icon "button" at bounding box center [817, 278] width 18 height 18
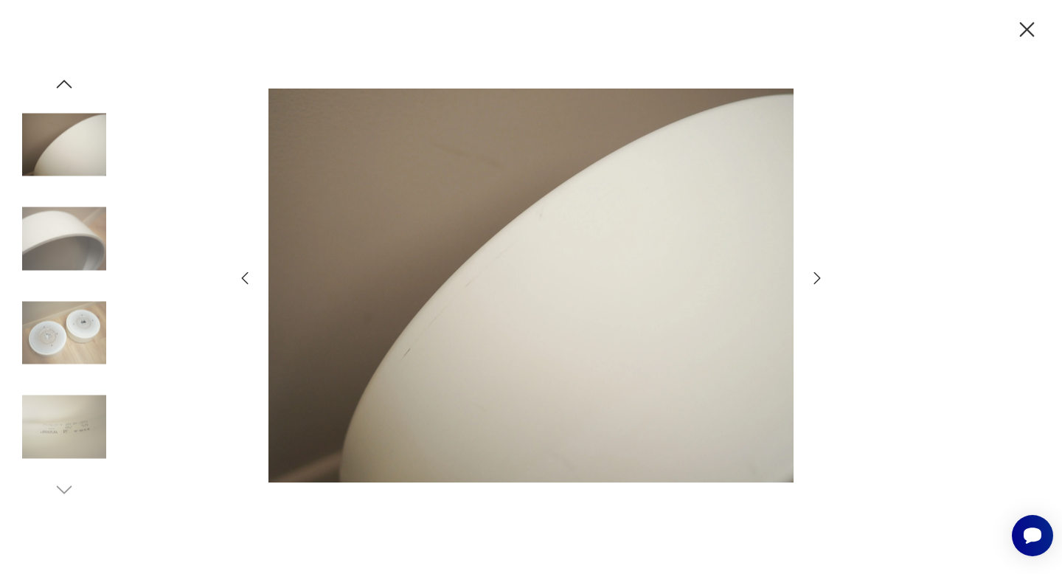
click at [813, 279] on icon "button" at bounding box center [817, 278] width 18 height 18
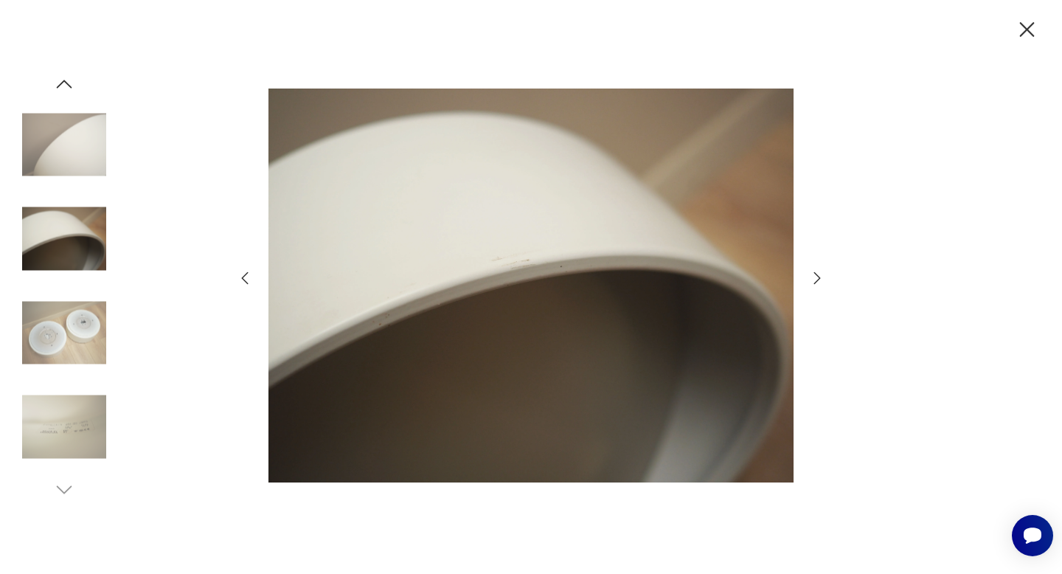
click at [813, 279] on icon "button" at bounding box center [817, 278] width 18 height 18
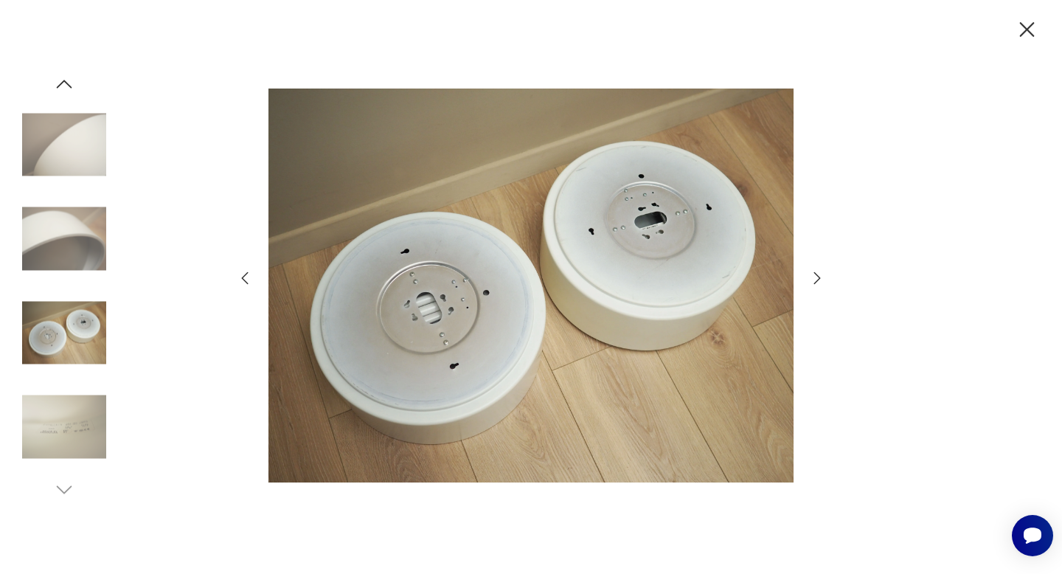
click at [813, 279] on icon "button" at bounding box center [817, 278] width 18 height 18
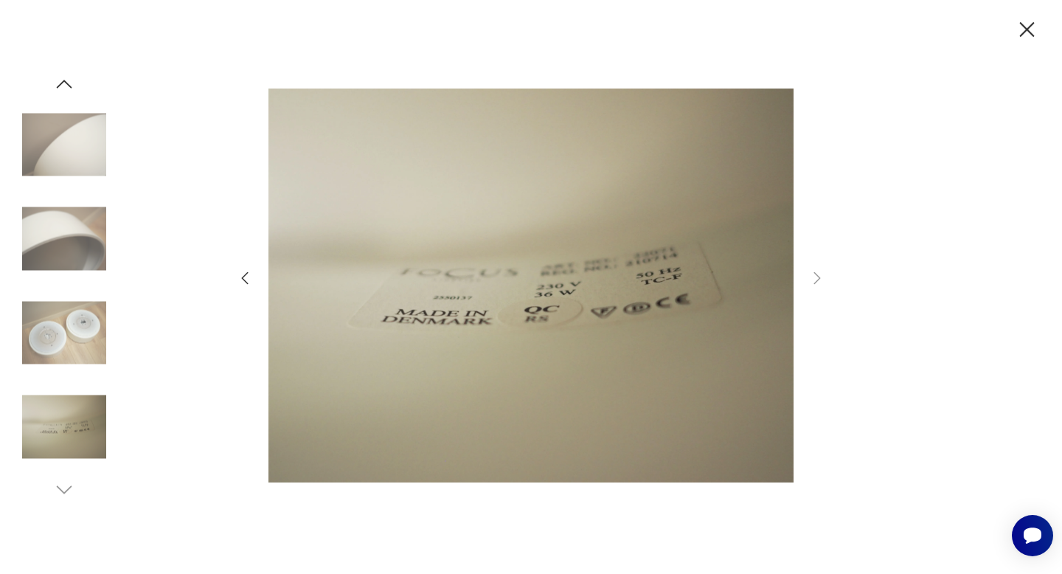
click at [1033, 20] on icon "button" at bounding box center [1027, 30] width 26 height 26
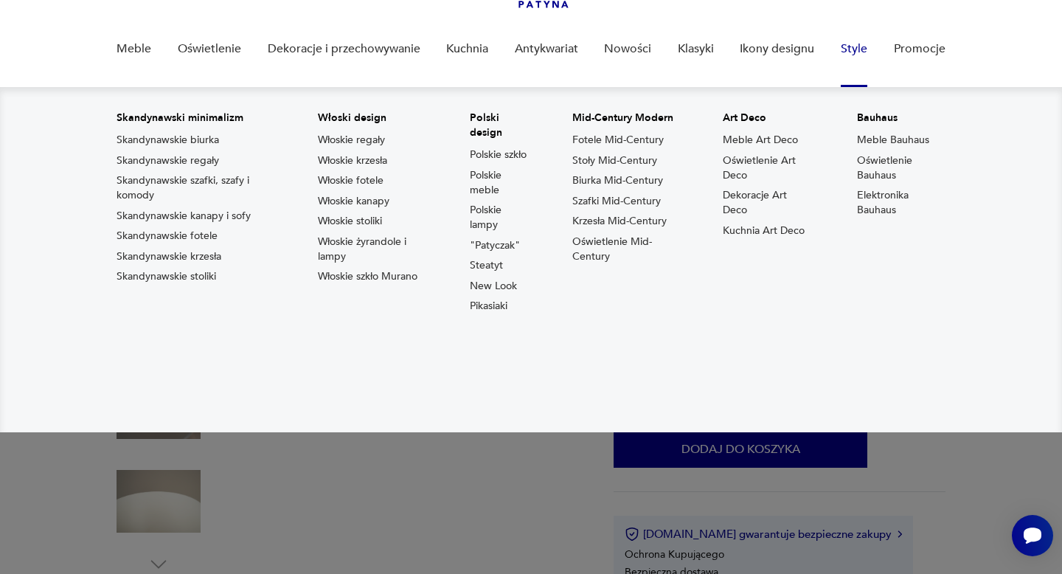
scroll to position [415, 0]
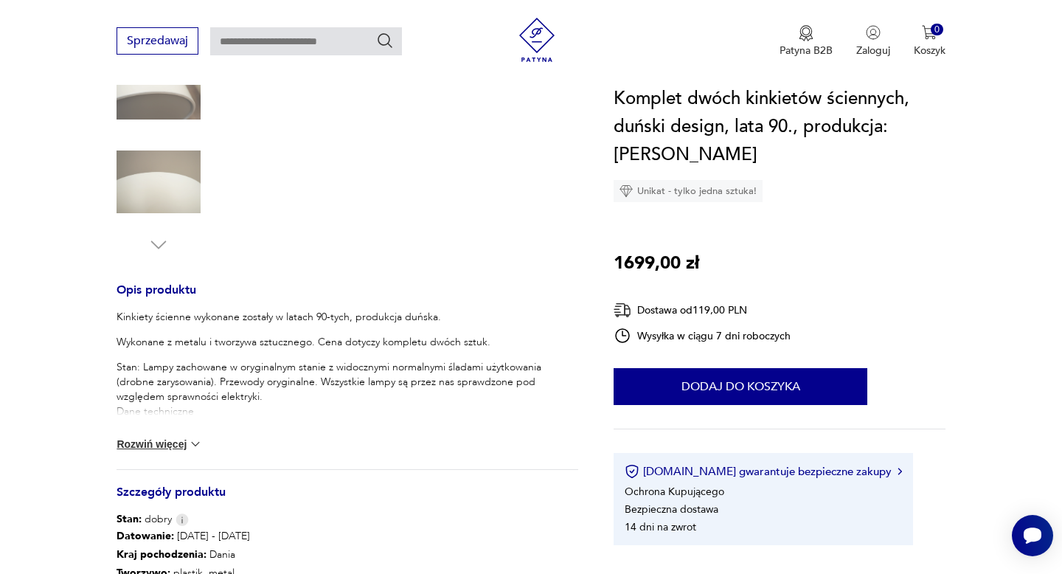
click at [142, 446] on button "Rozwiń więcej" at bounding box center [159, 443] width 86 height 15
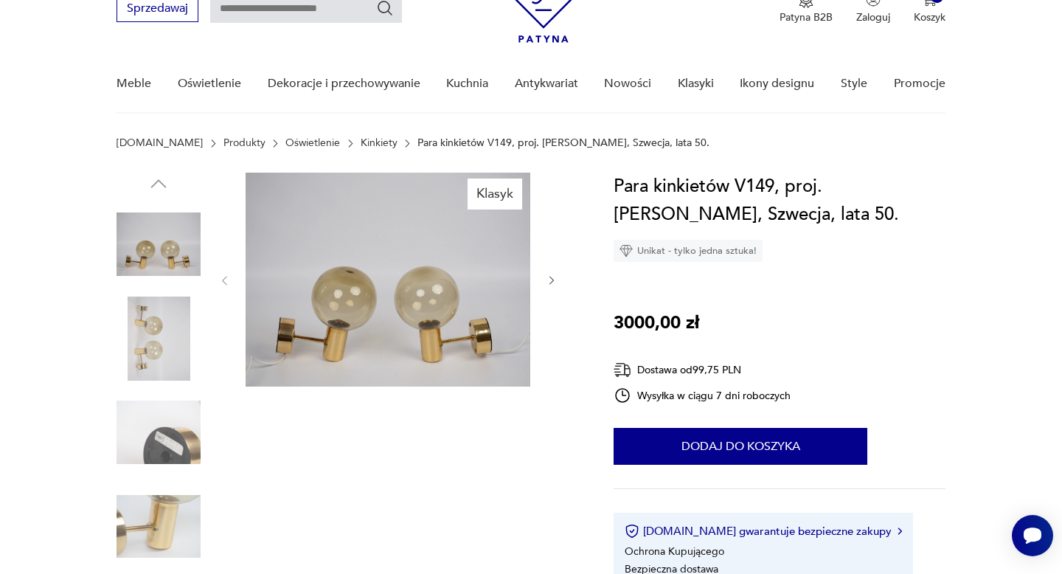
scroll to position [82, 0]
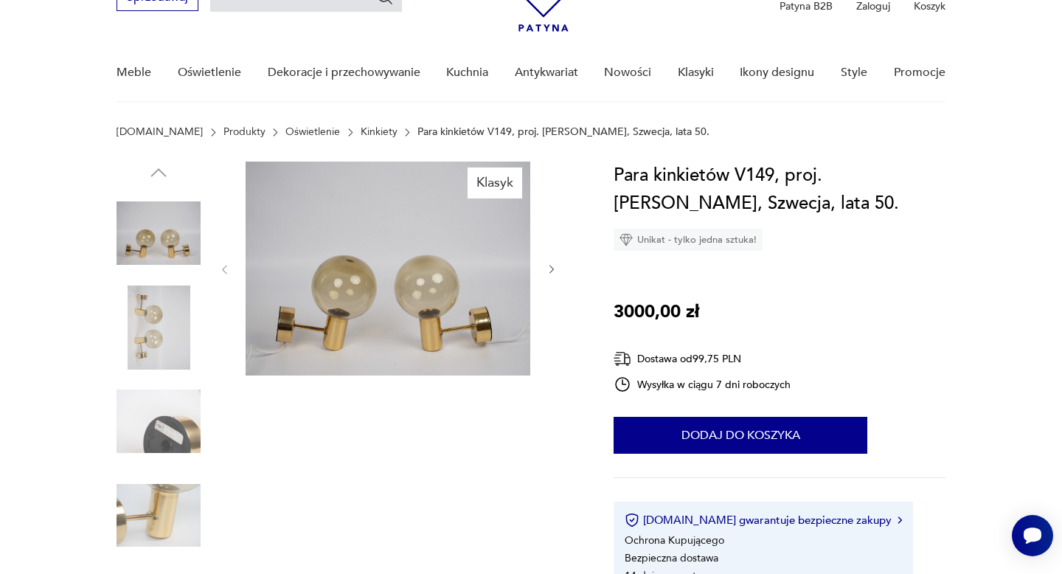
click at [142, 343] on img at bounding box center [158, 327] width 84 height 84
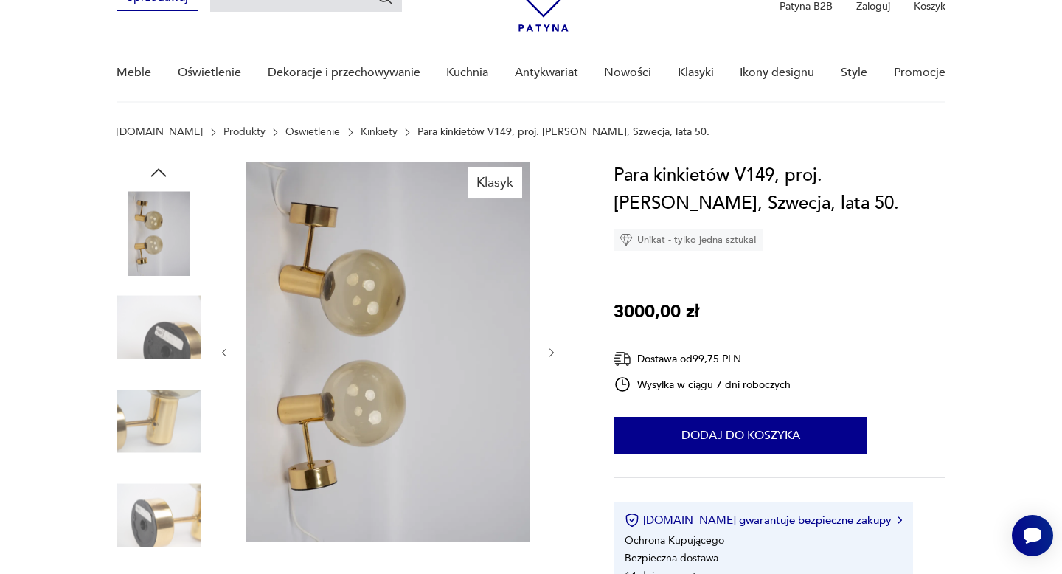
click at [162, 359] on img at bounding box center [158, 327] width 84 height 84
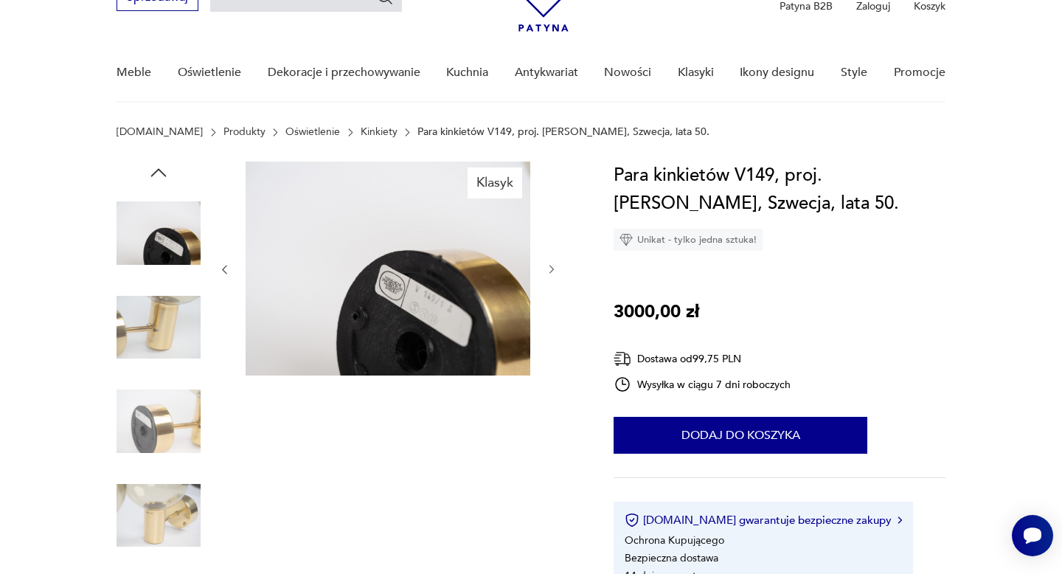
click at [164, 376] on div at bounding box center [158, 375] width 84 height 369
click at [152, 322] on img at bounding box center [158, 327] width 84 height 84
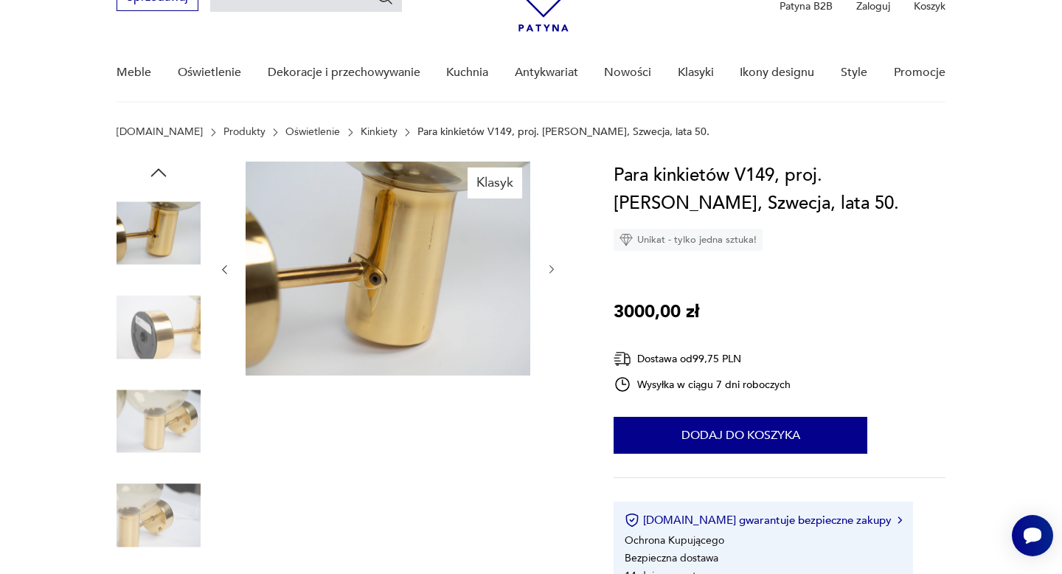
click at [156, 370] on div at bounding box center [158, 328] width 84 height 87
click at [159, 422] on img at bounding box center [158, 421] width 84 height 84
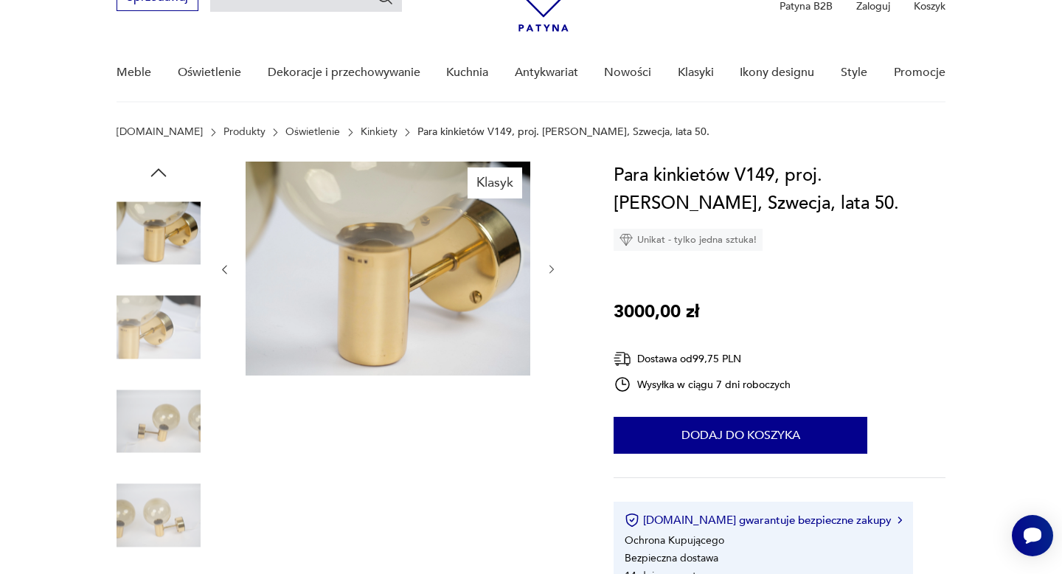
click at [167, 457] on img at bounding box center [158, 421] width 84 height 84
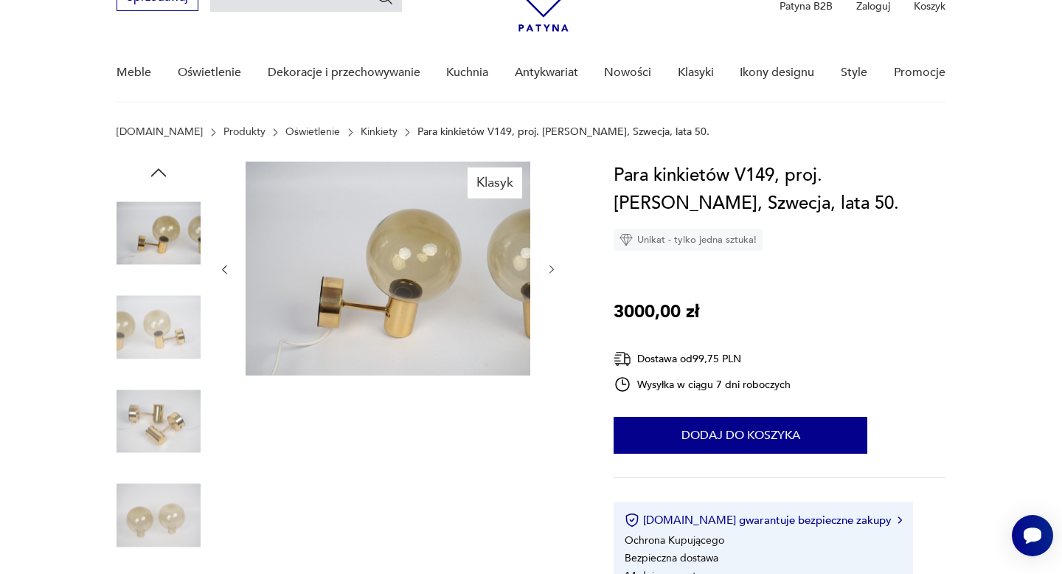
click at [176, 493] on img at bounding box center [158, 515] width 84 height 84
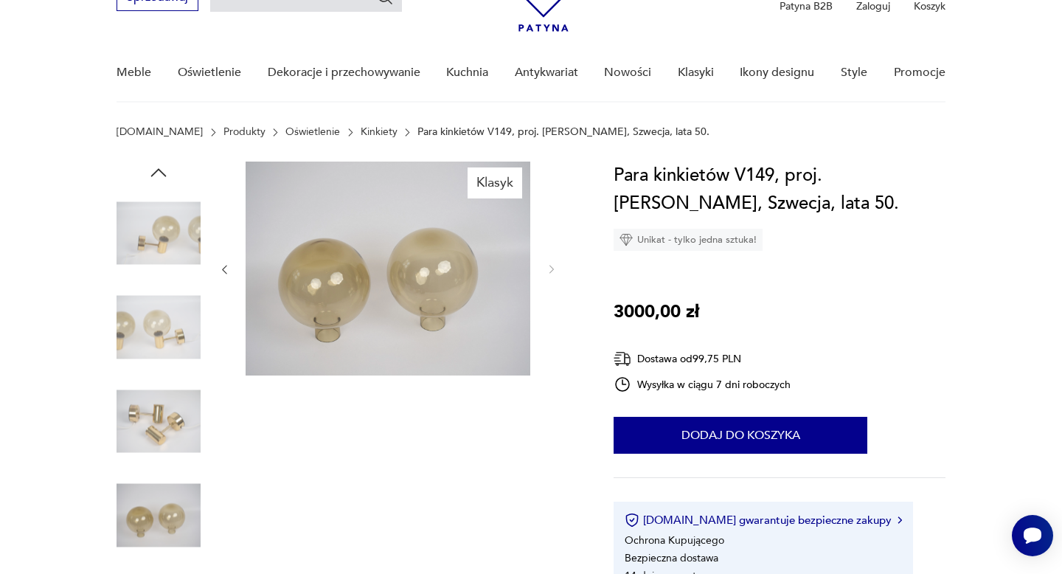
click at [167, 450] on img at bounding box center [158, 421] width 84 height 84
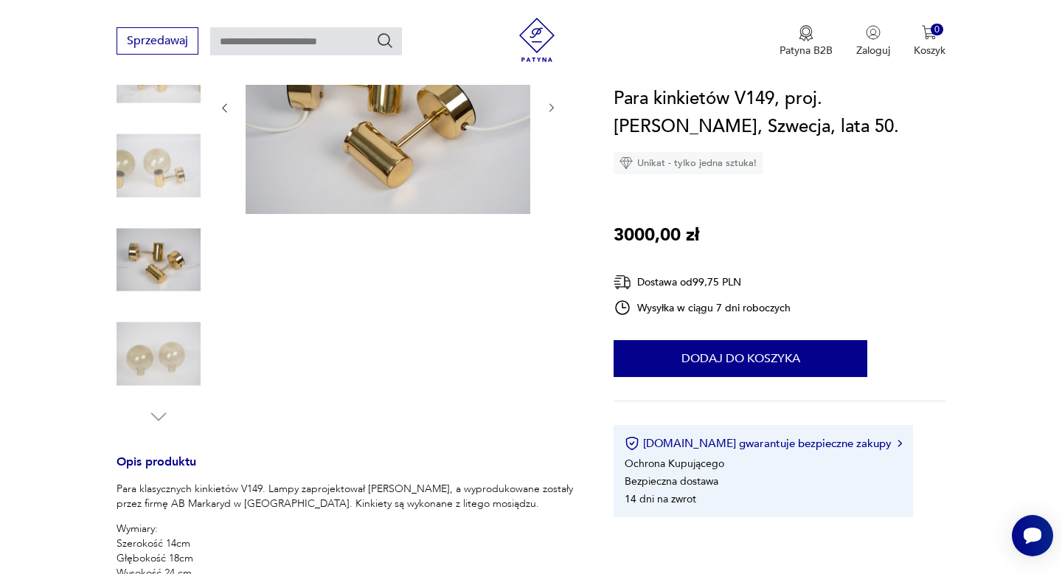
scroll to position [401, 0]
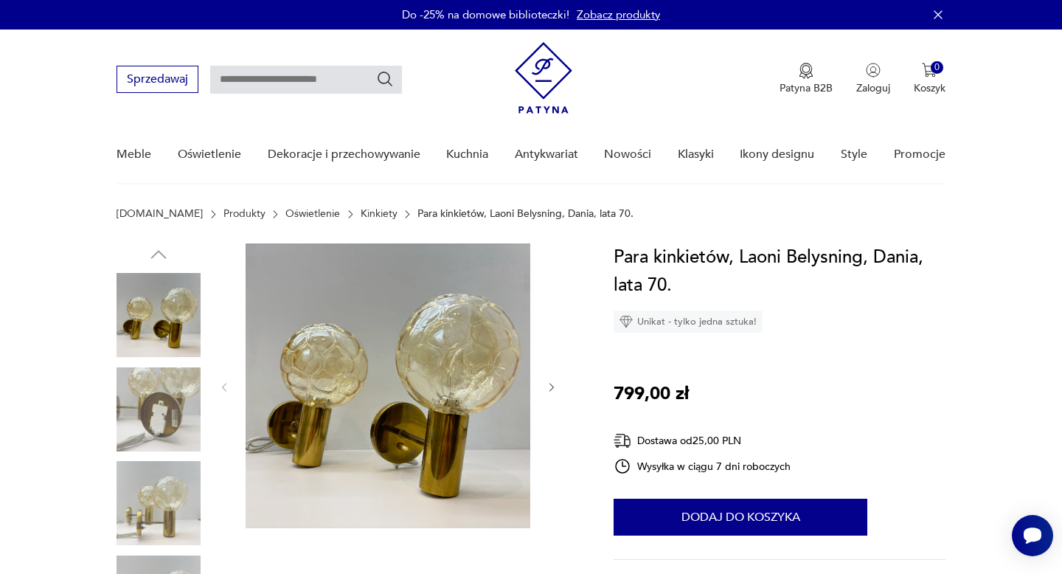
click at [164, 408] on img at bounding box center [158, 409] width 84 height 84
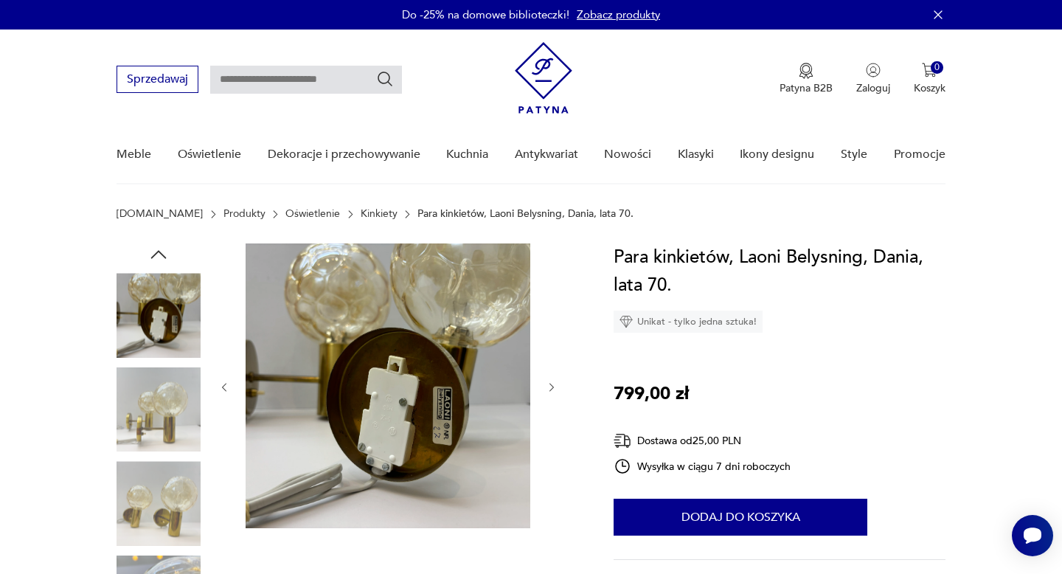
click at [172, 488] on img at bounding box center [158, 503] width 84 height 84
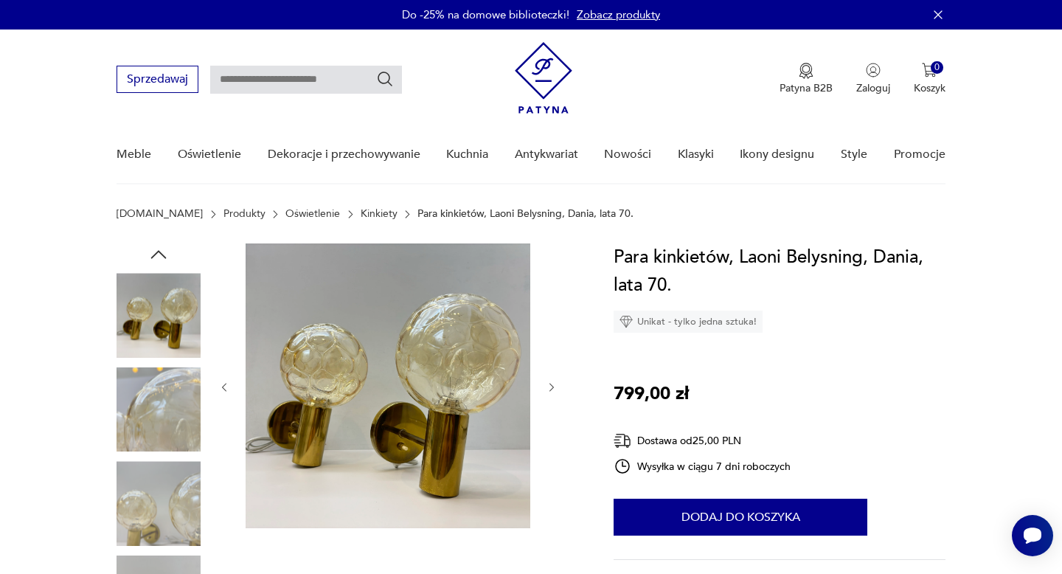
click at [341, 391] on img at bounding box center [388, 385] width 285 height 285
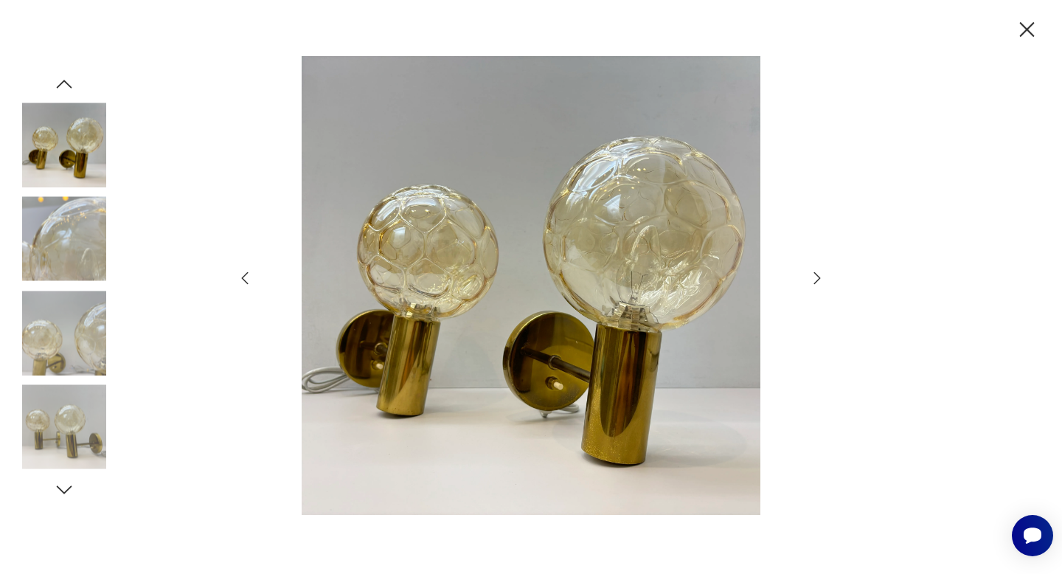
click at [1031, 29] on icon "button" at bounding box center [1027, 30] width 26 height 26
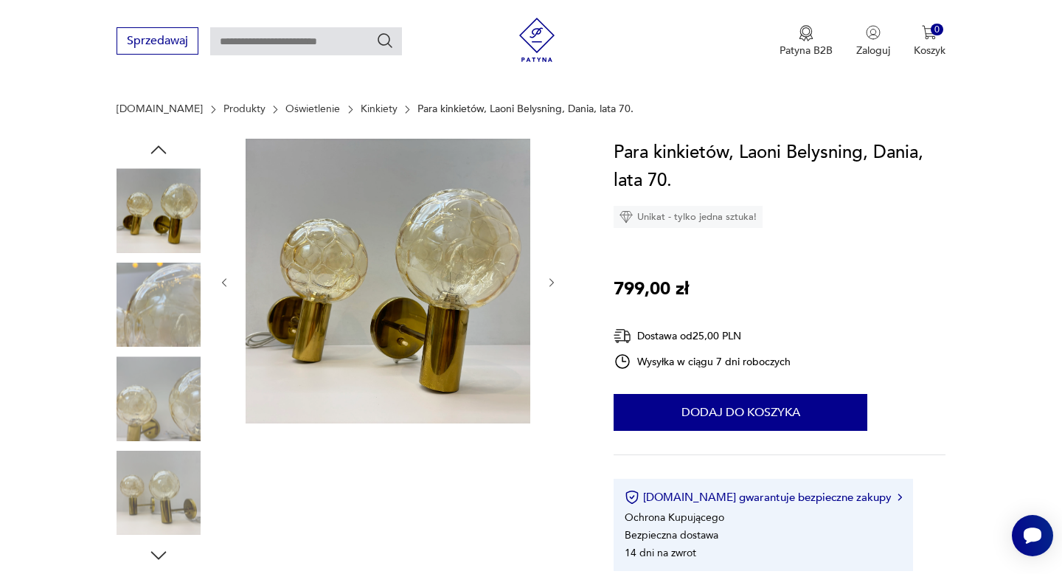
scroll to position [344, 0]
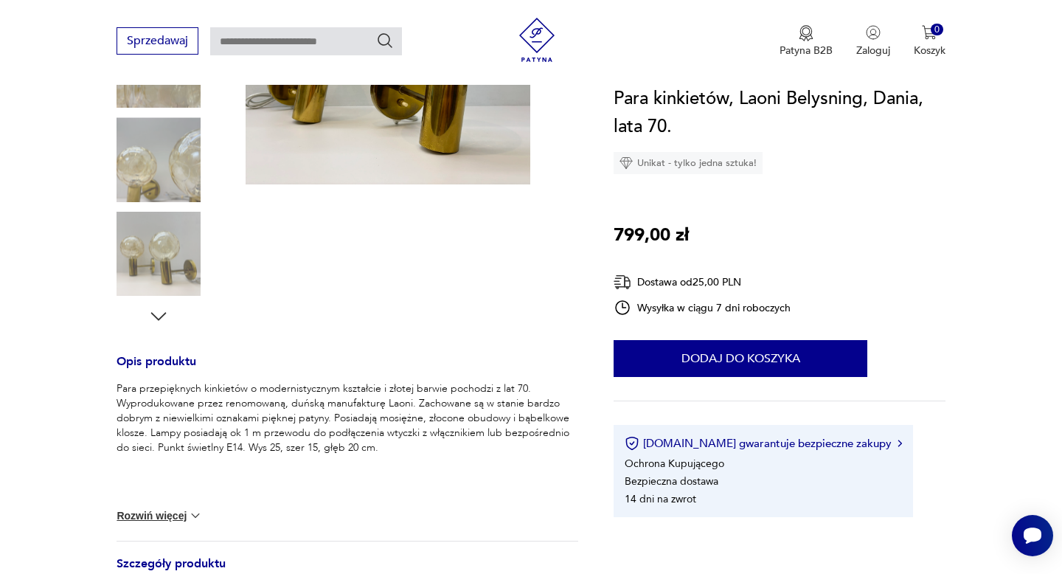
click at [175, 268] on img at bounding box center [158, 254] width 84 height 84
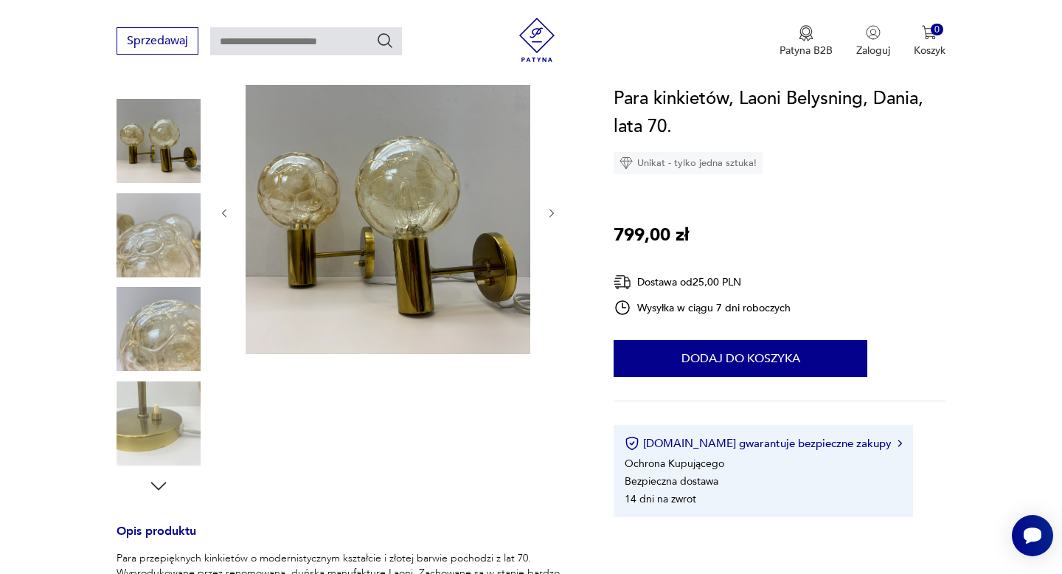
scroll to position [172, 0]
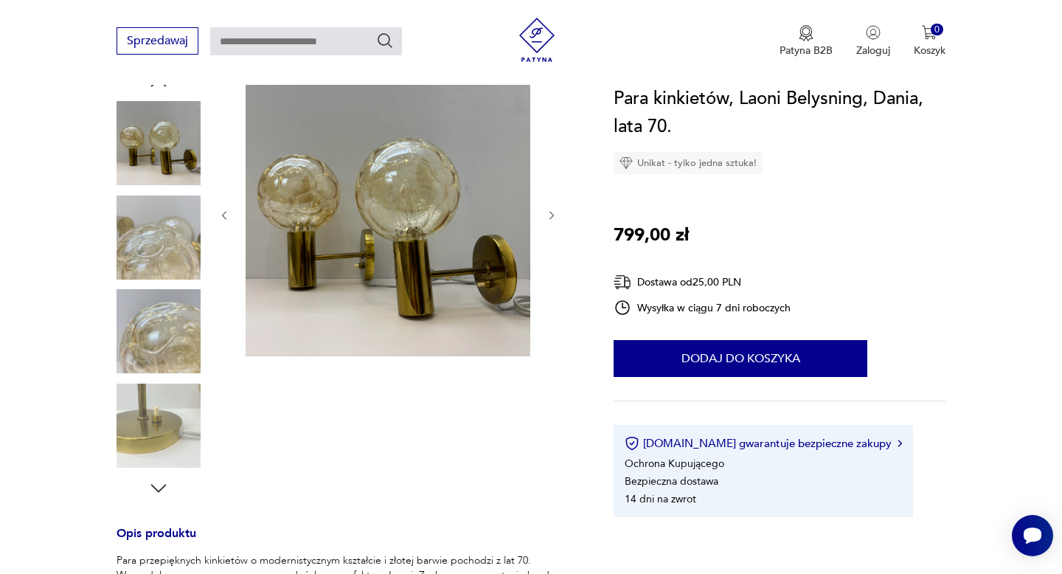
click at [330, 253] on img at bounding box center [388, 214] width 285 height 285
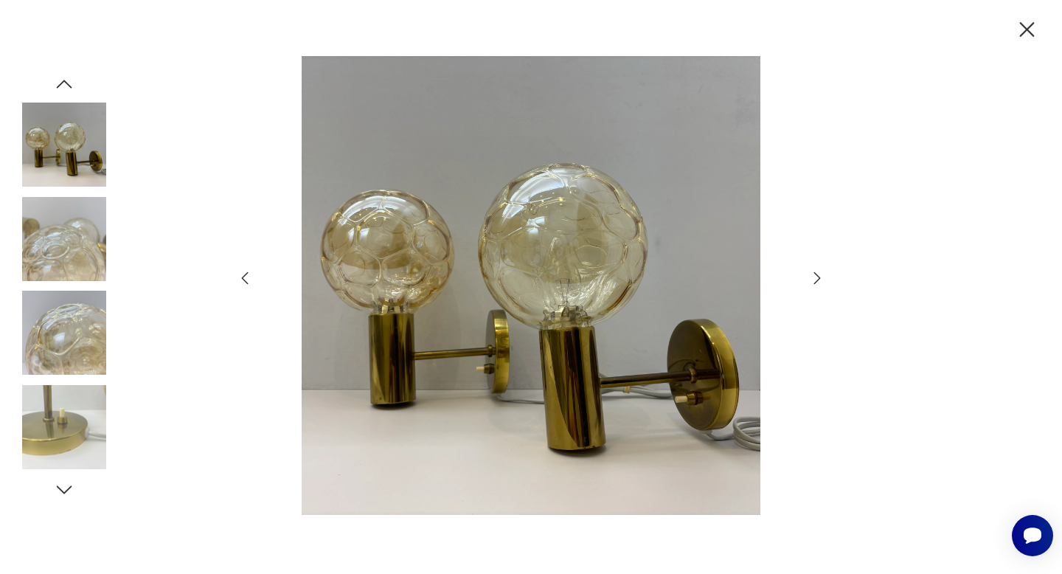
click at [1030, 32] on icon "button" at bounding box center [1027, 29] width 15 height 15
